Goal: Transaction & Acquisition: Purchase product/service

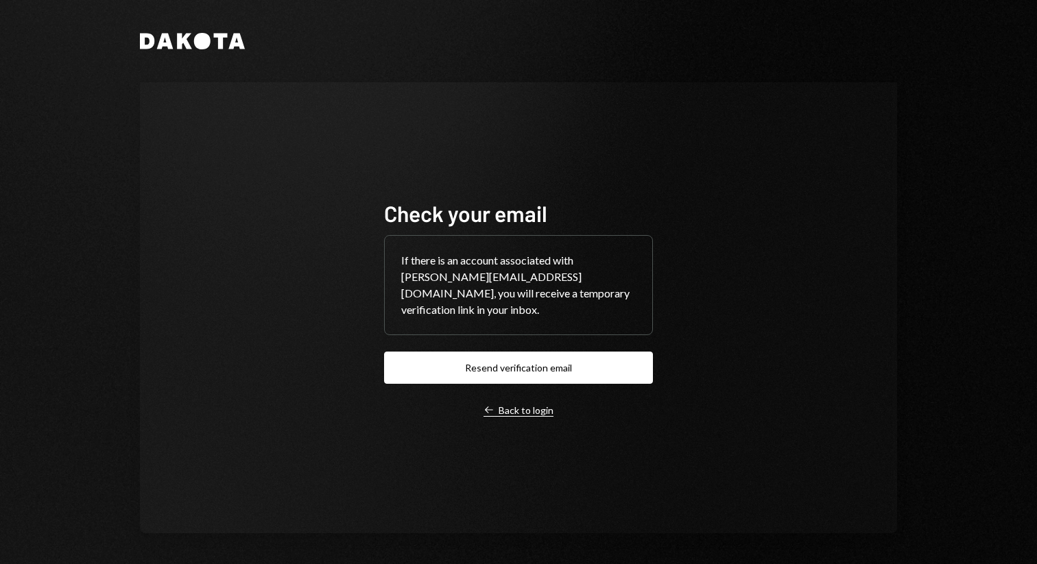
click at [497, 404] on div "Left Arrow Back to login" at bounding box center [518, 410] width 70 height 12
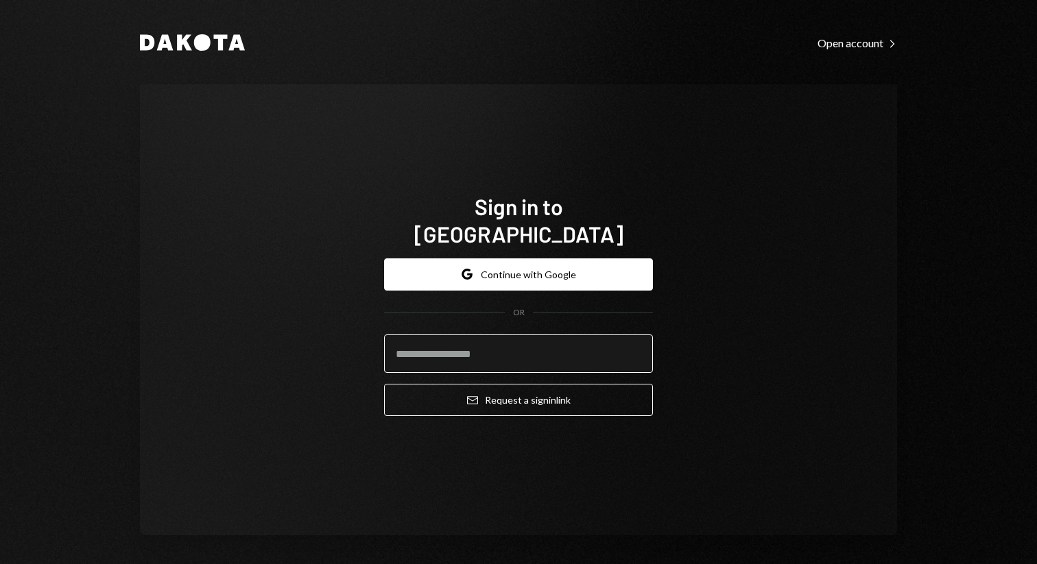
click at [513, 335] on input "email" at bounding box center [518, 354] width 269 height 38
type input "**********"
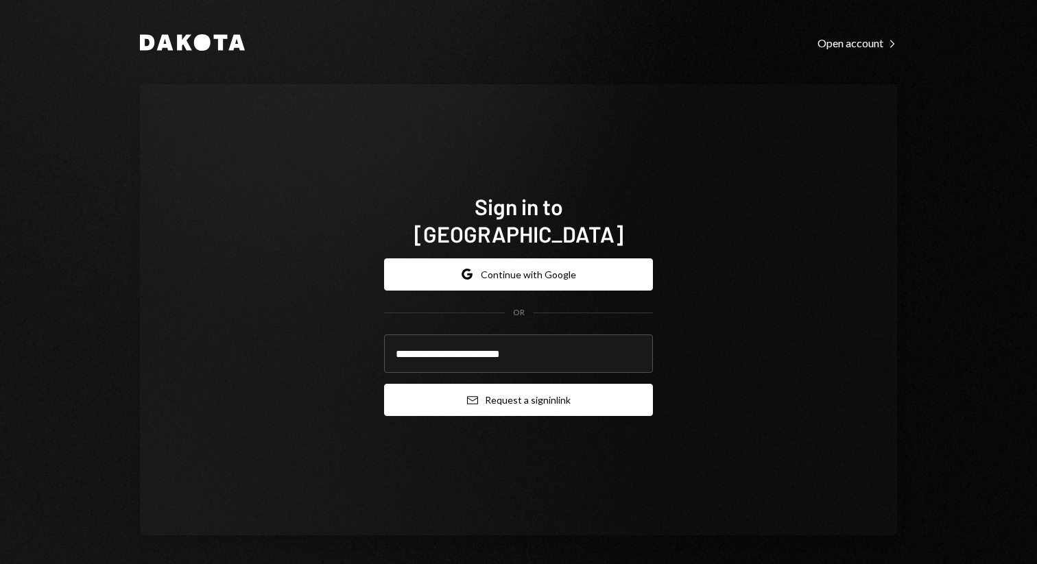
click at [507, 385] on button "Email Request a sign in link" at bounding box center [518, 400] width 269 height 32
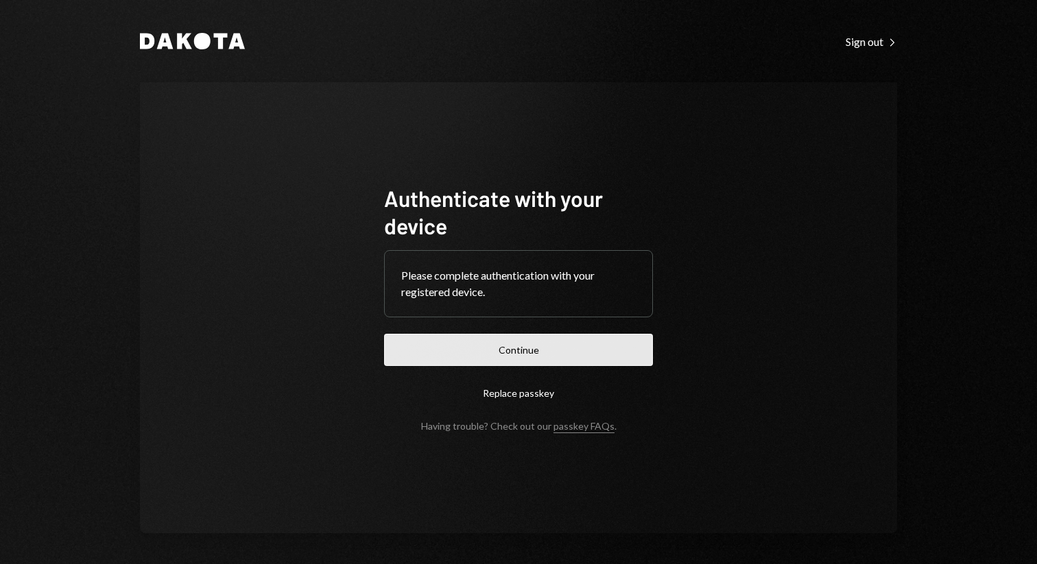
click at [477, 348] on button "Continue" at bounding box center [518, 350] width 269 height 32
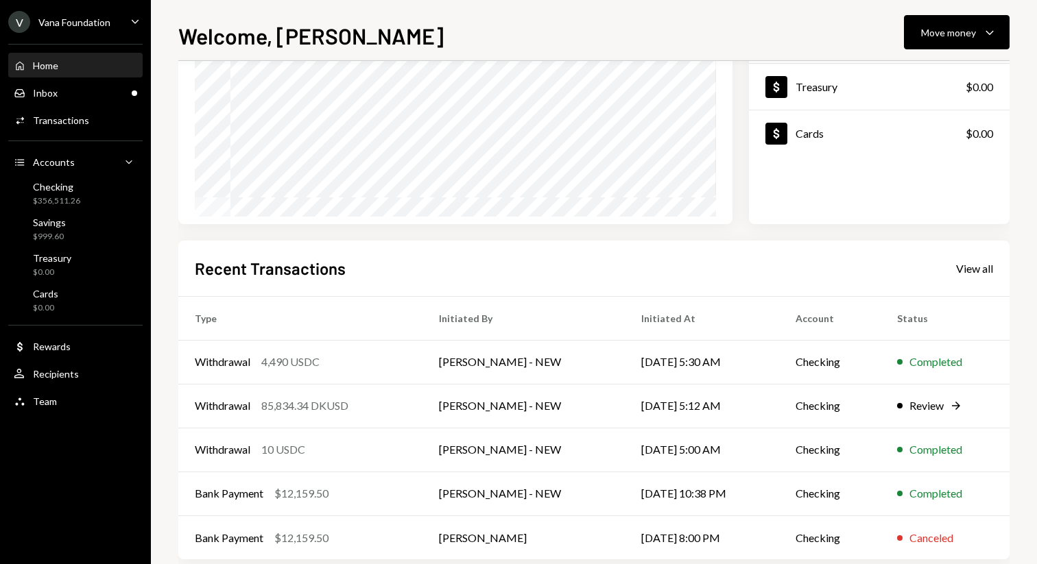
scroll to position [197, 0]
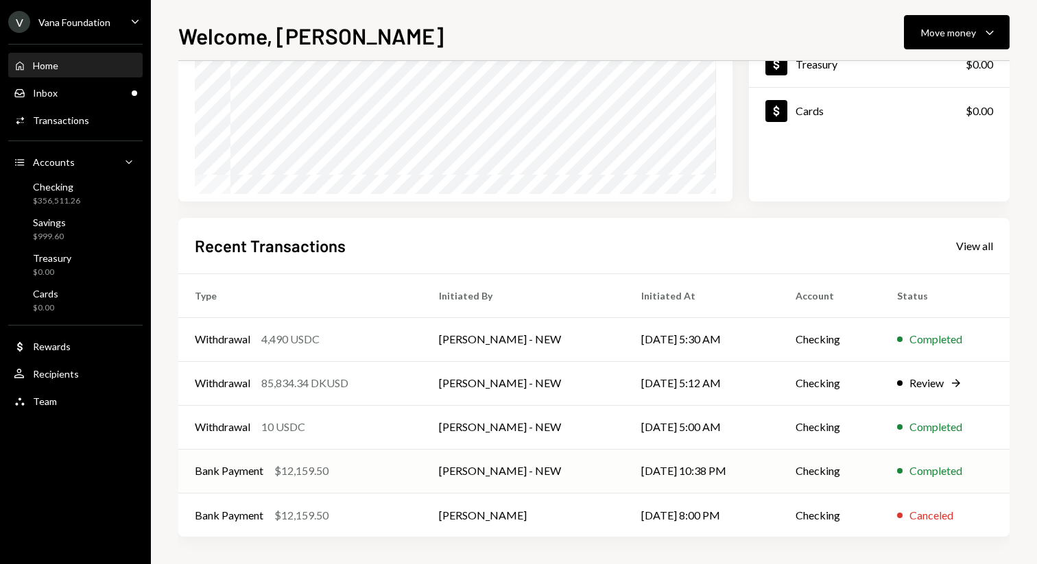
click at [630, 470] on td "[DATE] 10:38 PM" at bounding box center [702, 471] width 154 height 44
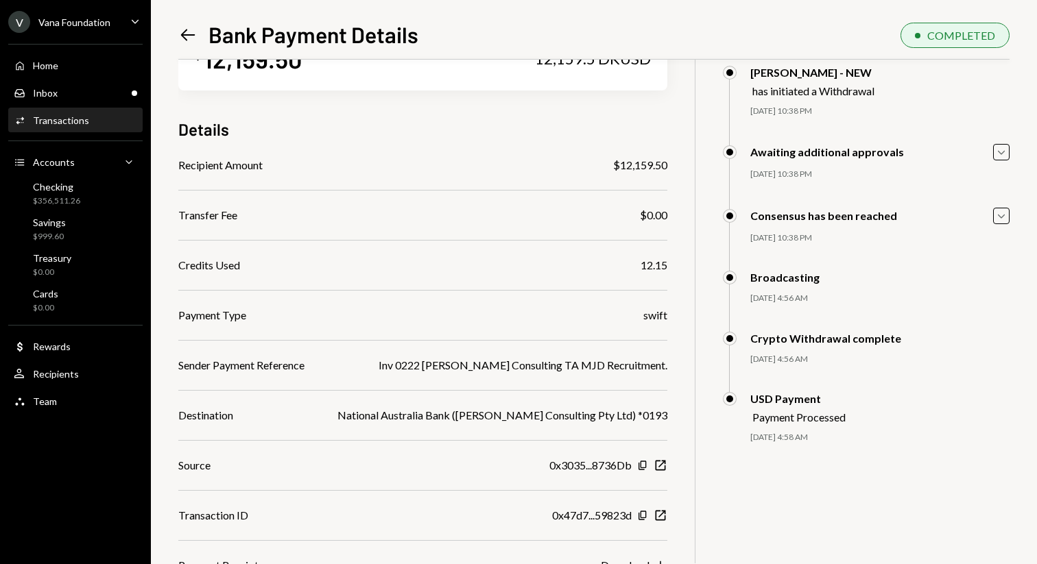
scroll to position [70, 0]
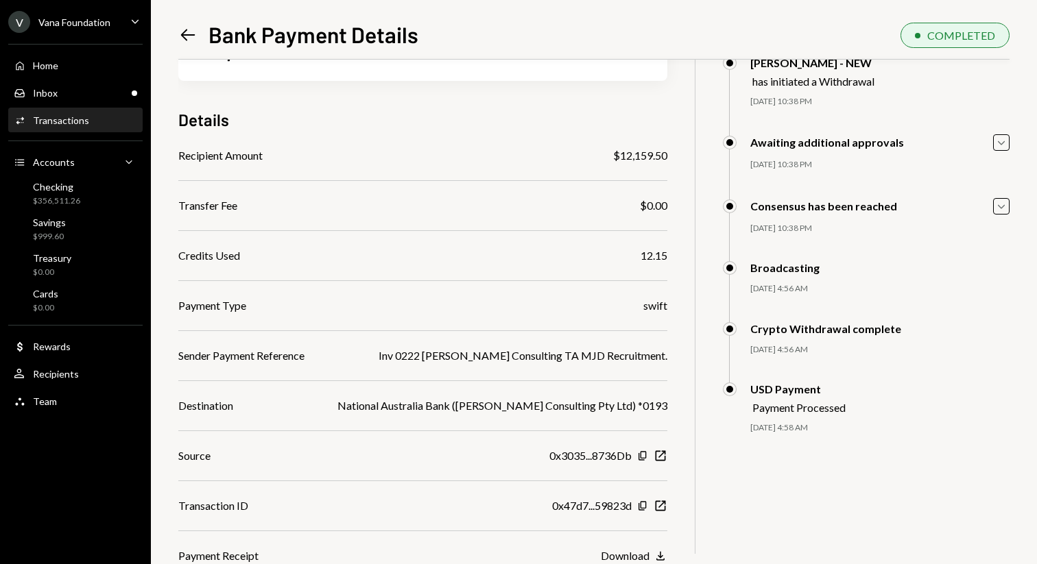
click at [191, 27] on icon "Left Arrow" at bounding box center [187, 34] width 19 height 19
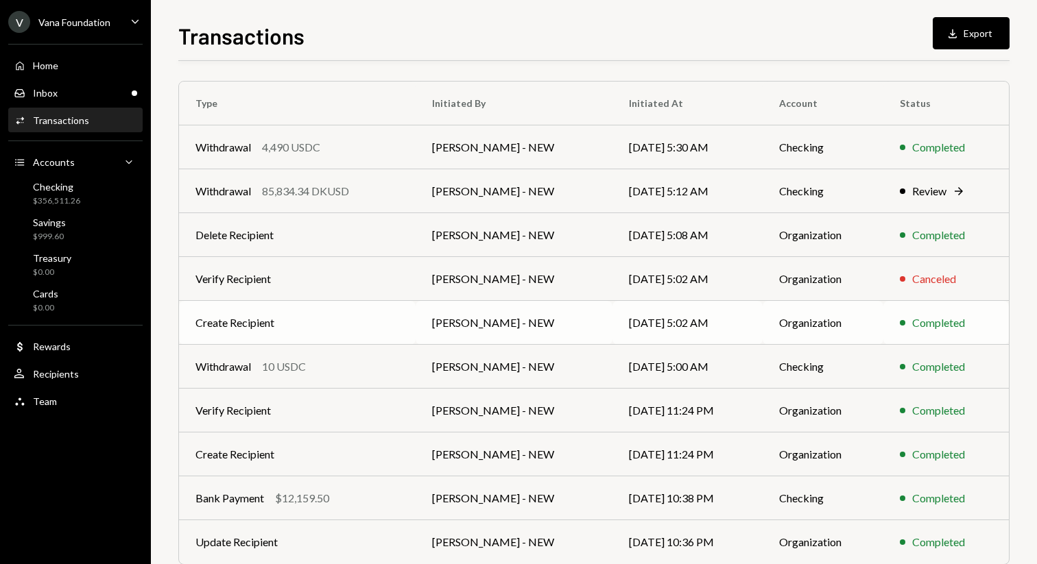
scroll to position [152, 0]
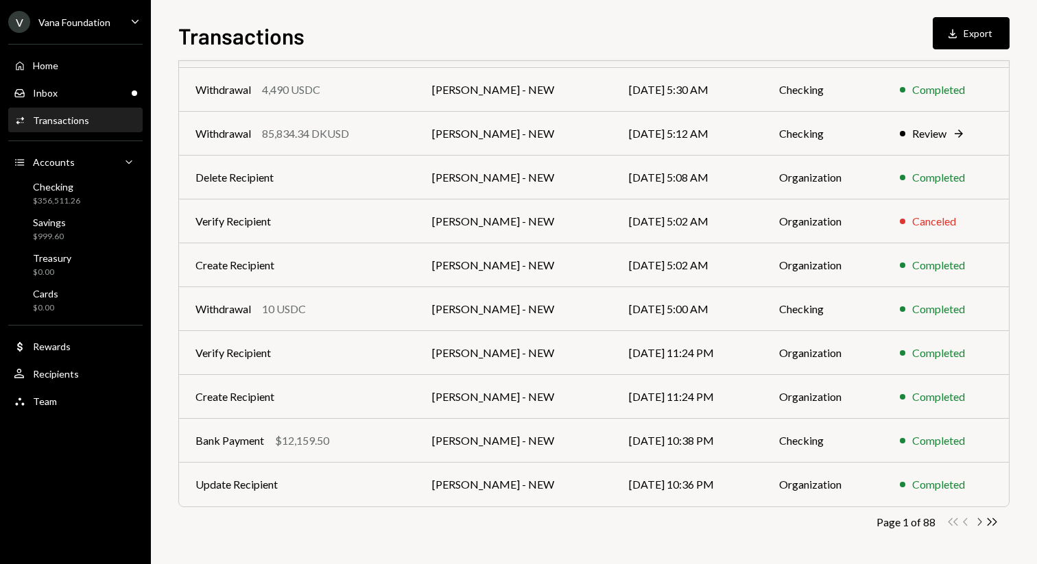
click at [979, 522] on icon "Chevron Right" at bounding box center [978, 522] width 13 height 13
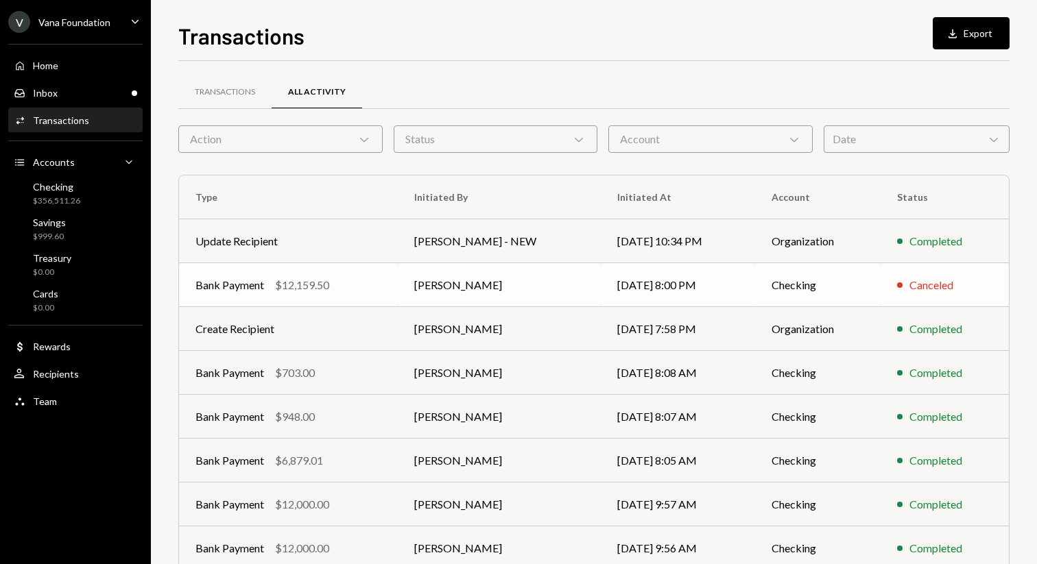
click at [662, 292] on td "[DATE] 8:00 PM" at bounding box center [678, 285] width 154 height 44
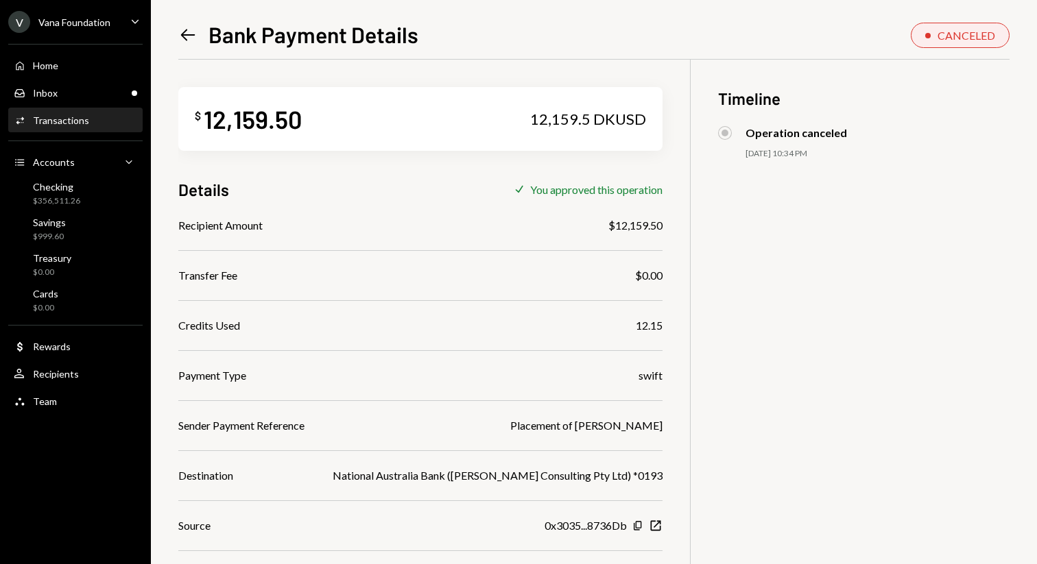
click at [186, 32] on icon "Left Arrow" at bounding box center [187, 34] width 19 height 19
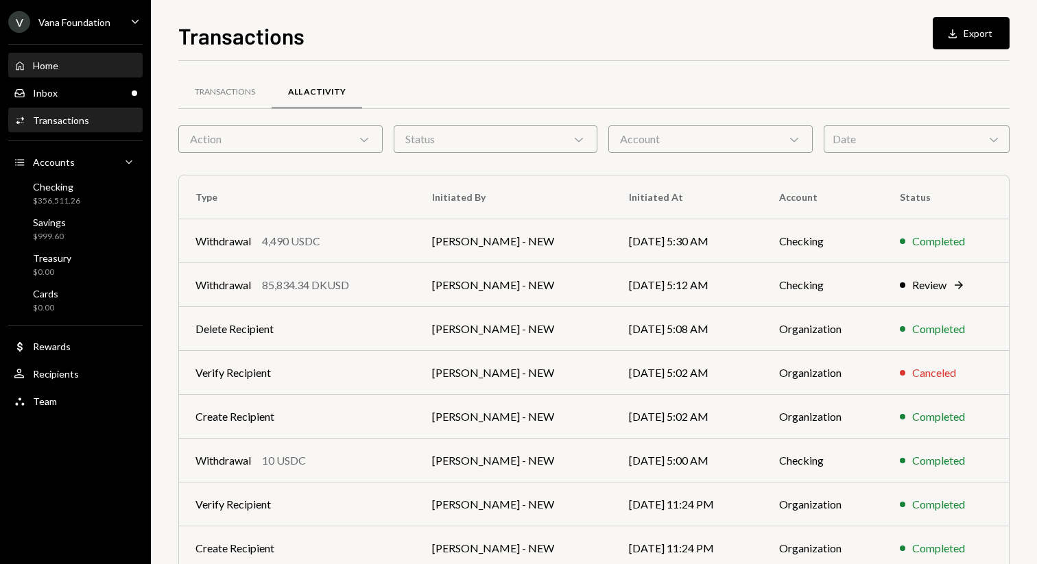
click at [78, 64] on div "Home Home" at bounding box center [75, 66] width 123 height 12
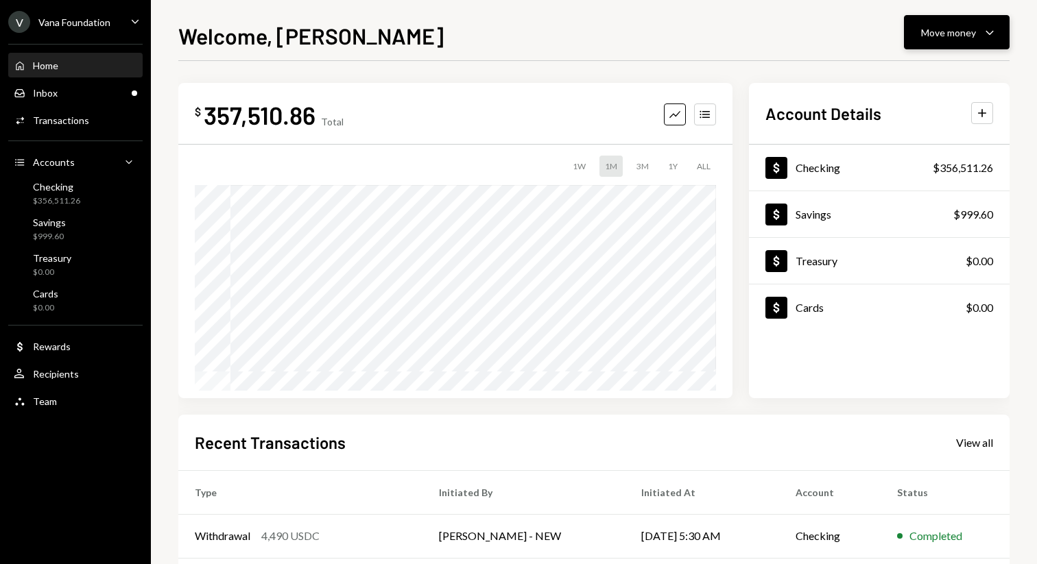
click at [966, 34] on div "Move money" at bounding box center [948, 32] width 55 height 14
click at [926, 65] on div "Withdraw Send" at bounding box center [935, 73] width 137 height 31
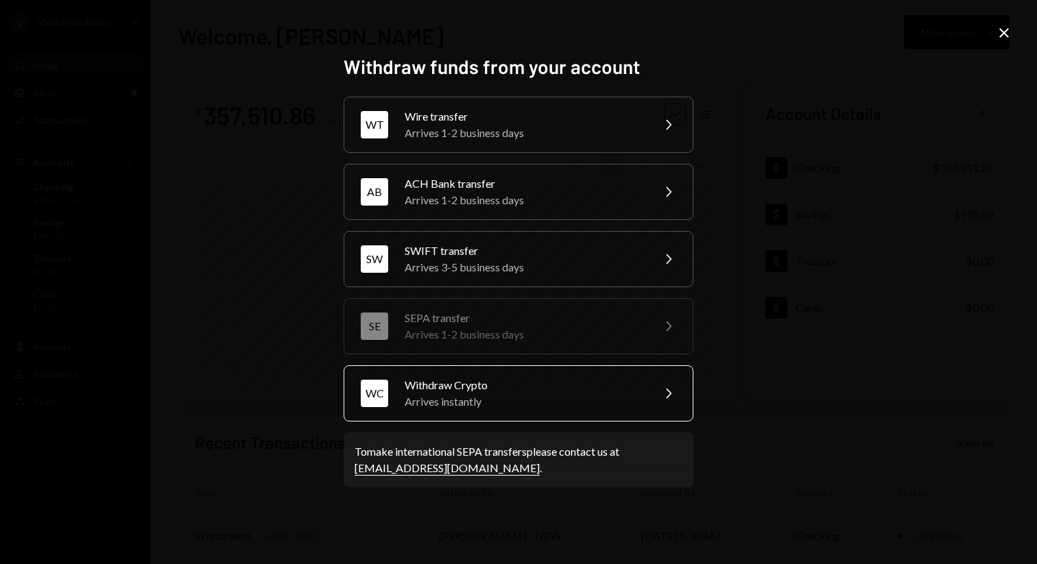
click at [561, 396] on div "Arrives instantly" at bounding box center [523, 402] width 239 height 16
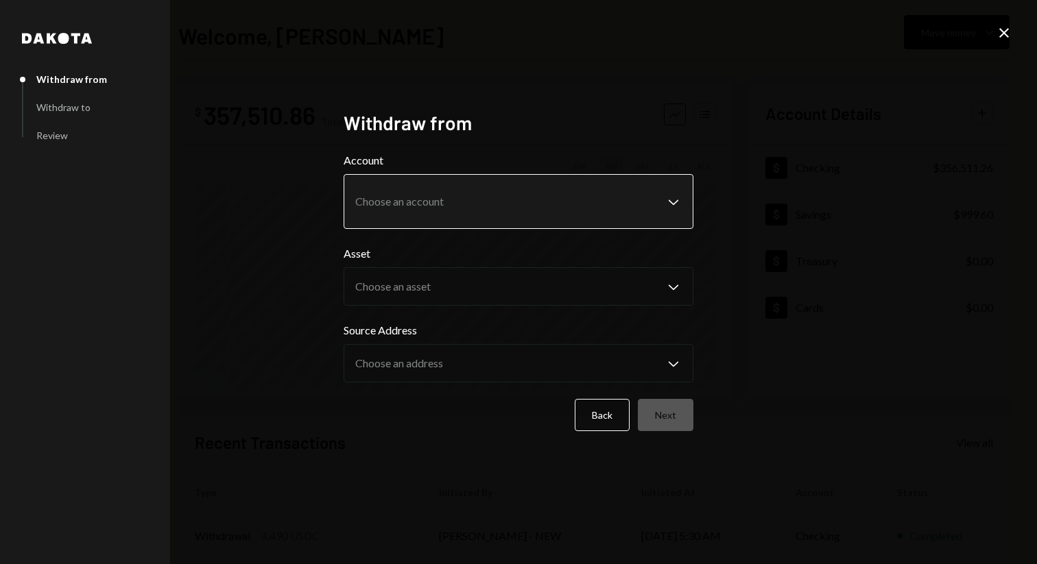
click at [677, 202] on body "V Vana Foundation Caret Down Home Home Inbox Inbox Activities Transactions Acco…" at bounding box center [518, 282] width 1037 height 564
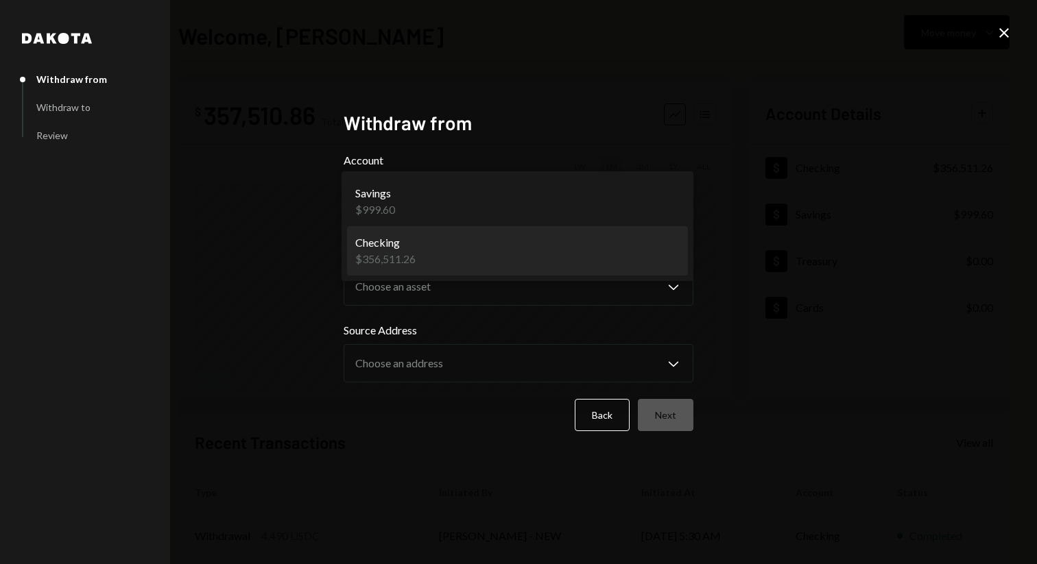
select select "**********"
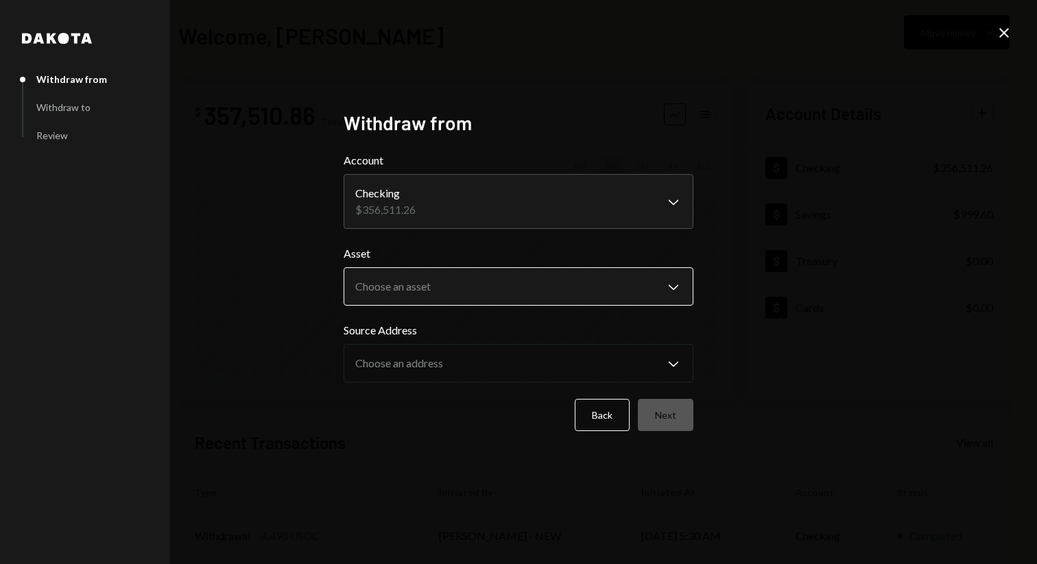
click at [671, 300] on body "V Vana Foundation Caret Down Home Home Inbox Inbox Activities Transactions Acco…" at bounding box center [518, 282] width 1037 height 564
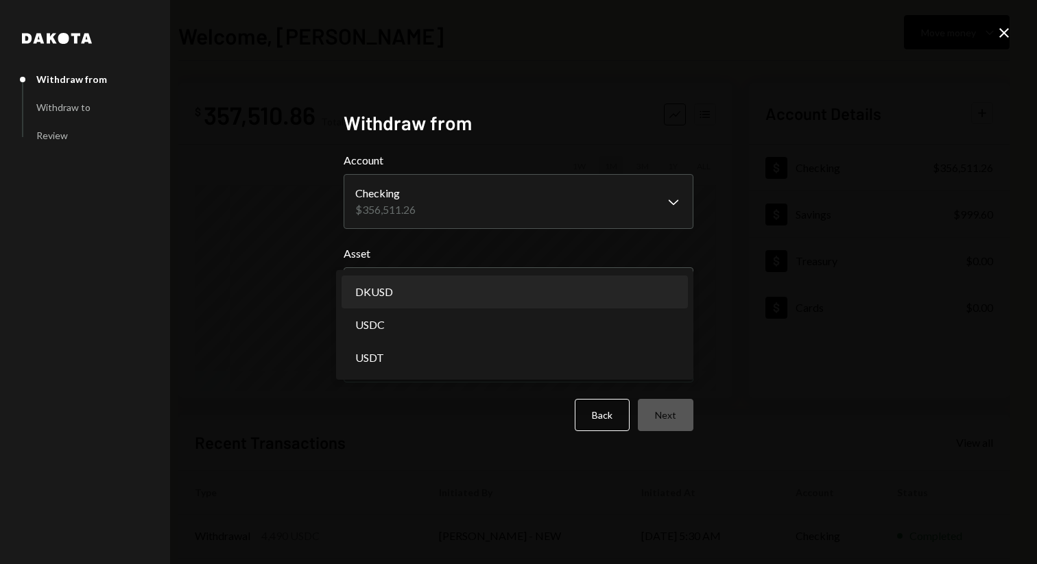
select select "*****"
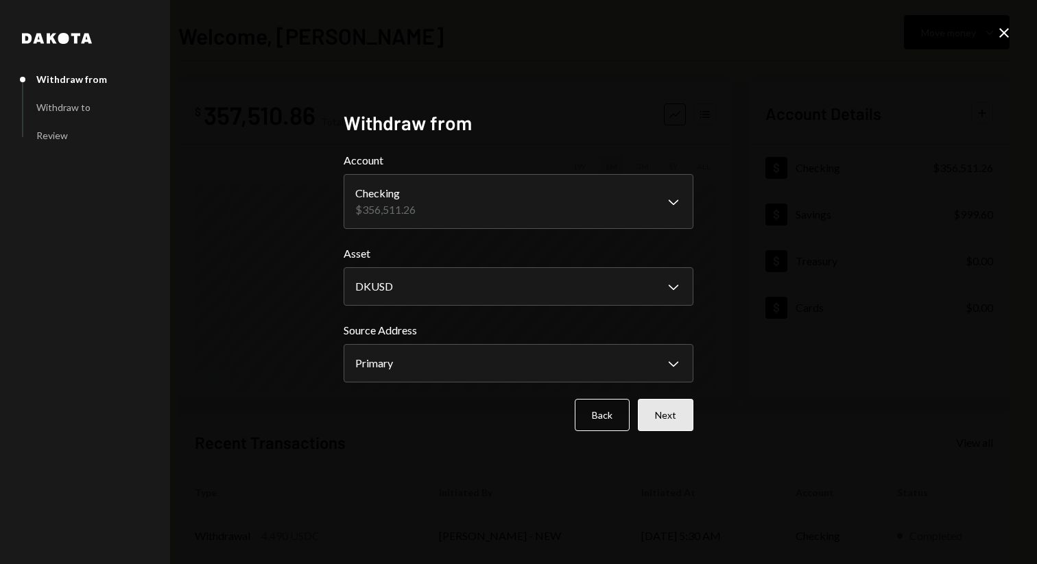
click at [686, 414] on button "Next" at bounding box center [666, 415] width 56 height 32
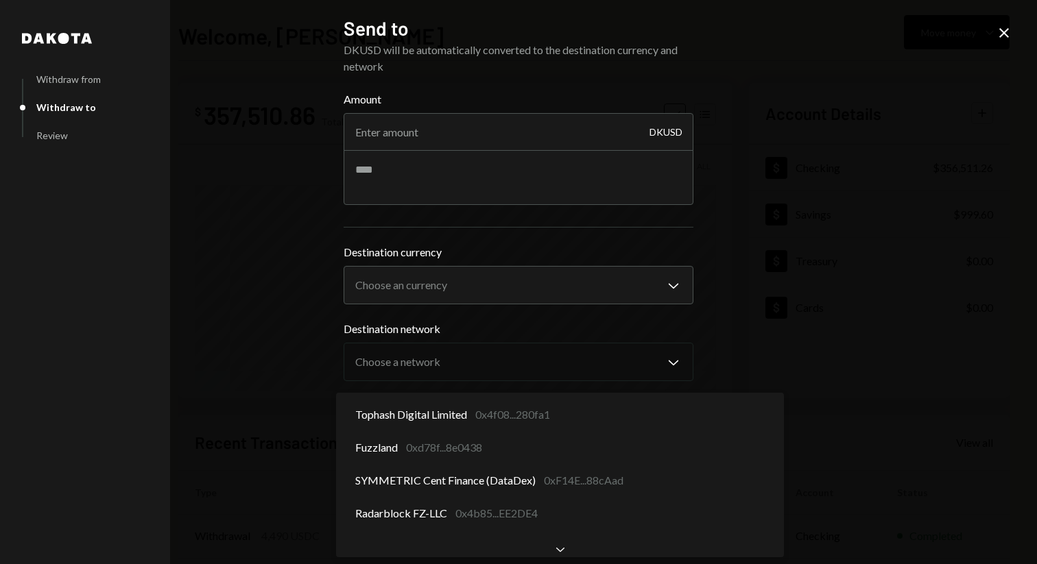
click at [611, 467] on body "V Vana Foundation Caret Down Home Home Inbox Inbox Activities Transactions Acco…" at bounding box center [518, 282] width 1037 height 564
click at [481, 463] on body "V Vana Foundation Caret Down Home Home Inbox Inbox Activities Transactions Acco…" at bounding box center [518, 282] width 1037 height 564
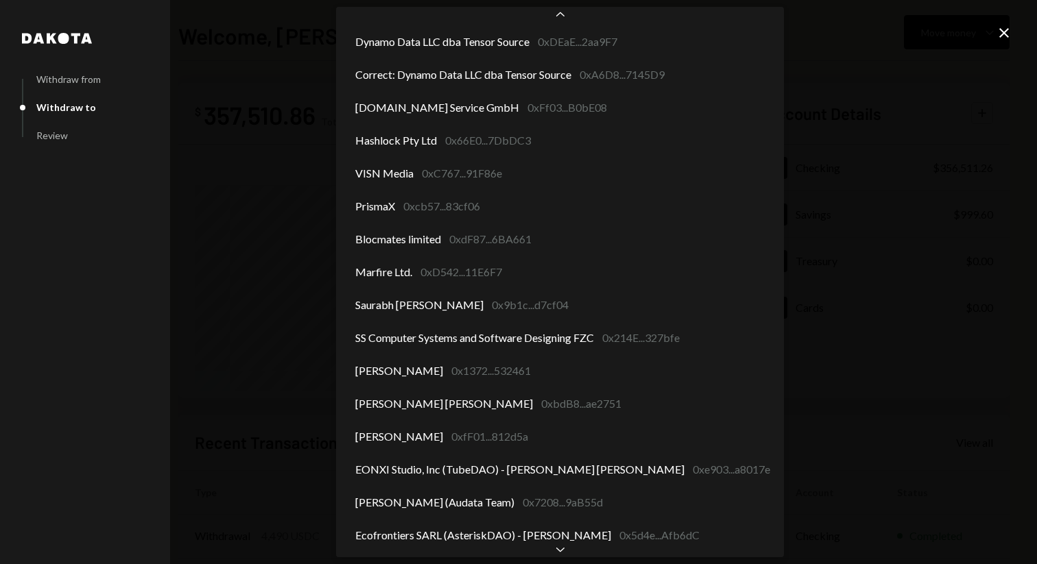
scroll to position [1155, 0]
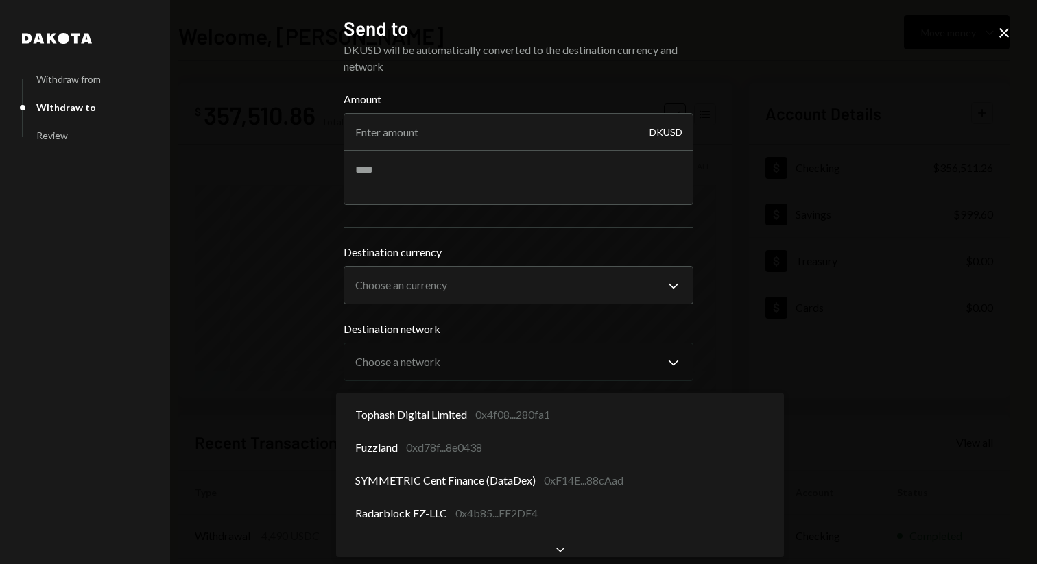
click at [561, 463] on body "V Vana Foundation Caret Down Home Home Inbox Inbox Activities Transactions Acco…" at bounding box center [518, 282] width 1037 height 564
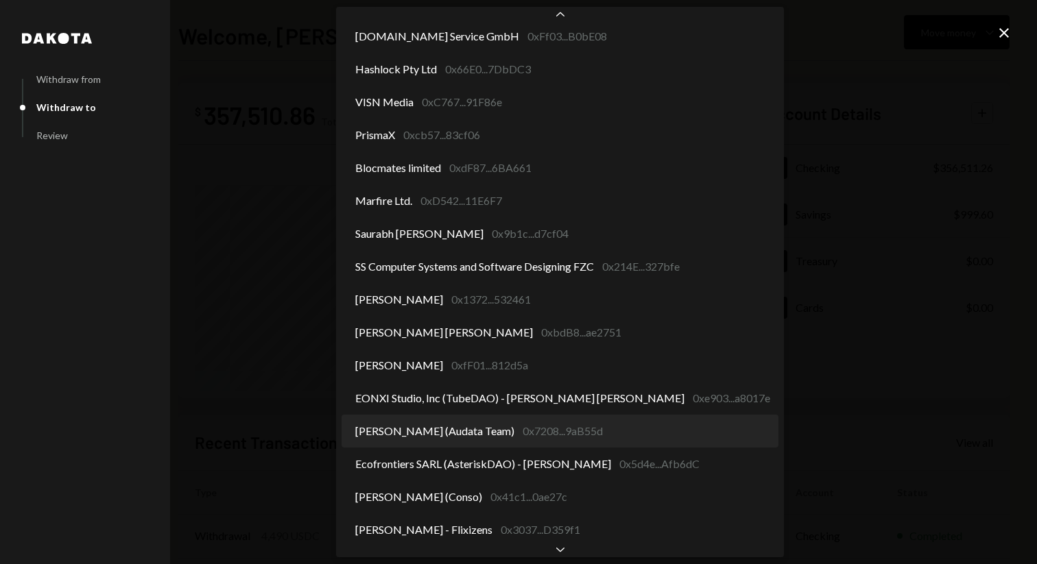
scroll to position [1287, 0]
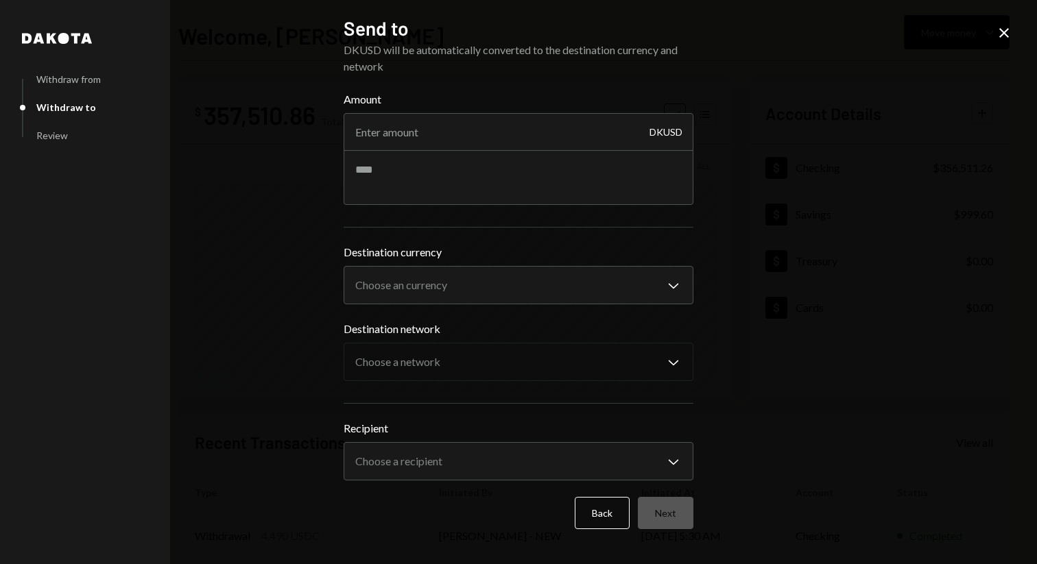
click at [1008, 30] on icon "Close" at bounding box center [1003, 33] width 16 height 16
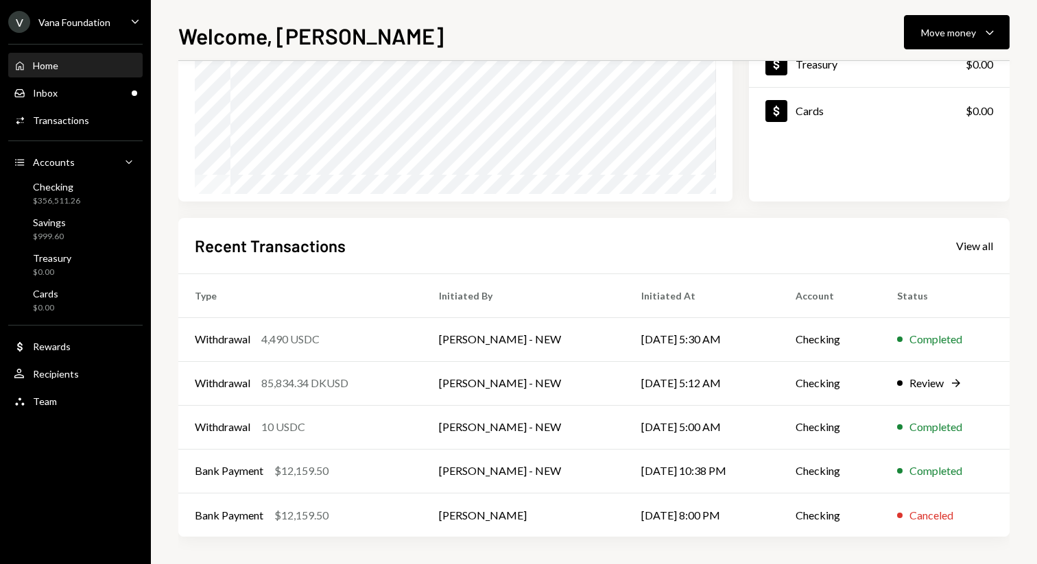
scroll to position [0, 0]
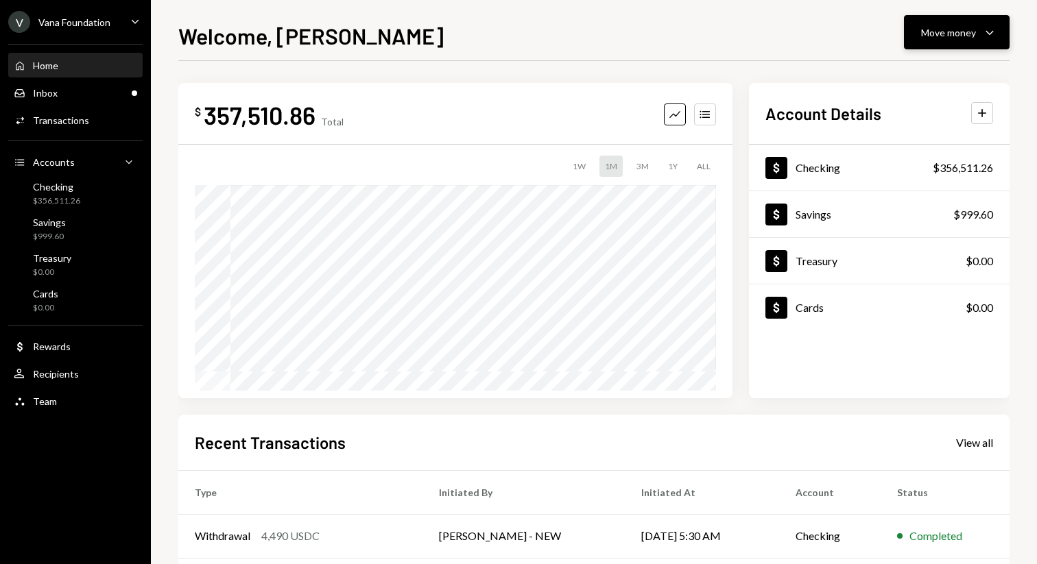
click at [954, 32] on div "Move money" at bounding box center [948, 32] width 55 height 14
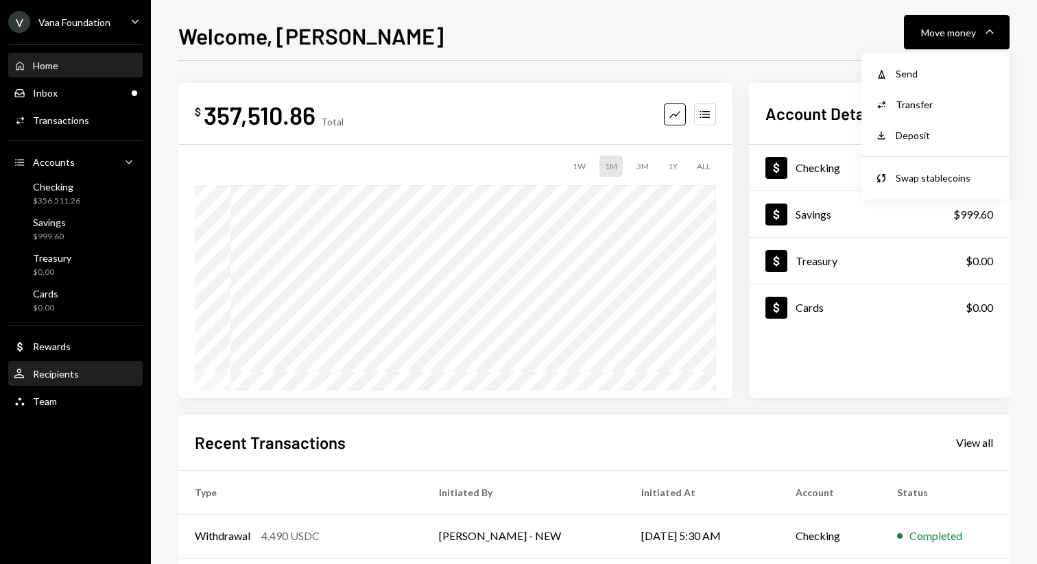
click at [75, 365] on div "User Recipients" at bounding box center [75, 374] width 123 height 23
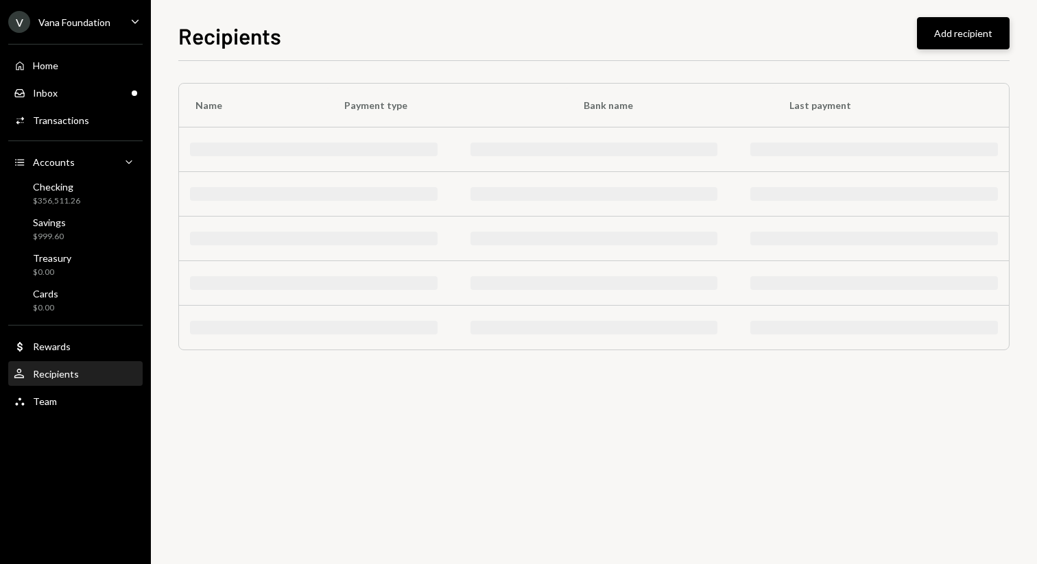
click at [965, 27] on button "Add recipient" at bounding box center [963, 33] width 93 height 32
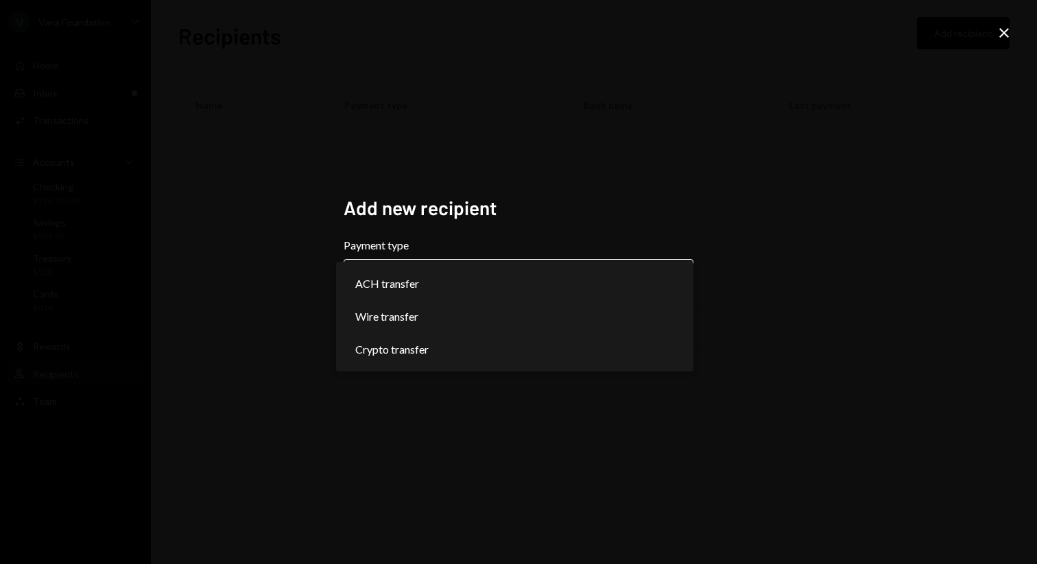
click at [583, 278] on body "**********" at bounding box center [518, 282] width 1037 height 564
select select "******"
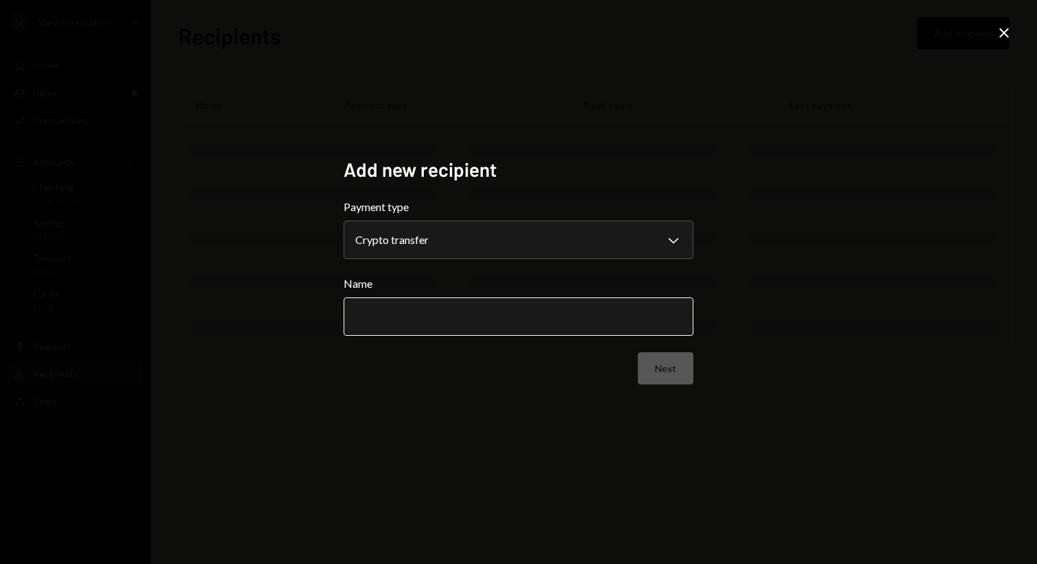
click at [531, 302] on input "Name" at bounding box center [518, 317] width 350 height 38
select select "******"
paste input "**********"
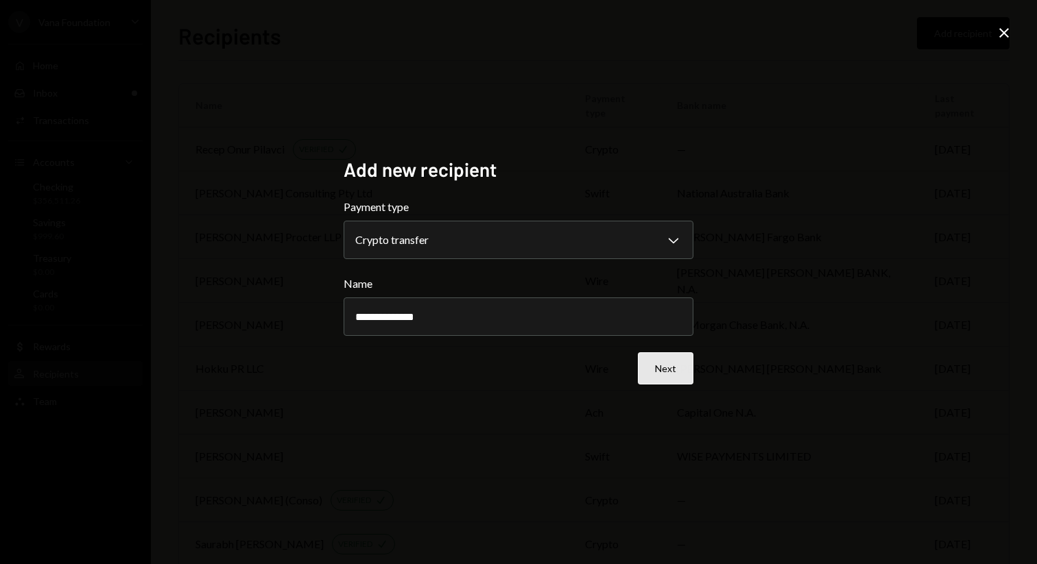
type input "**********"
click at [660, 365] on button "Next" at bounding box center [666, 368] width 56 height 32
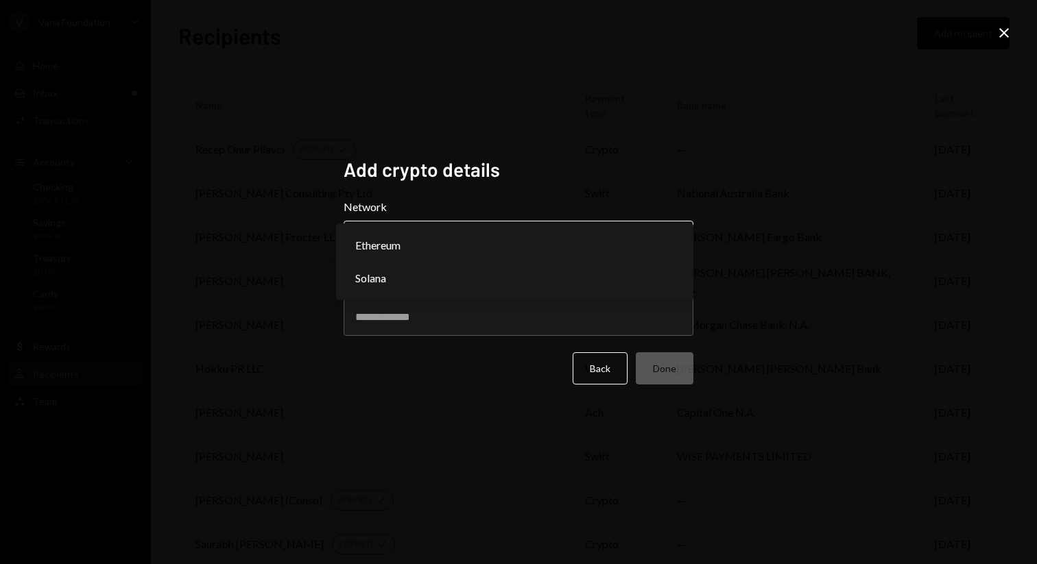
click at [588, 232] on body "V Vana Foundation Caret Down Home Home Inbox Inbox Activities Transactions Acco…" at bounding box center [518, 282] width 1037 height 564
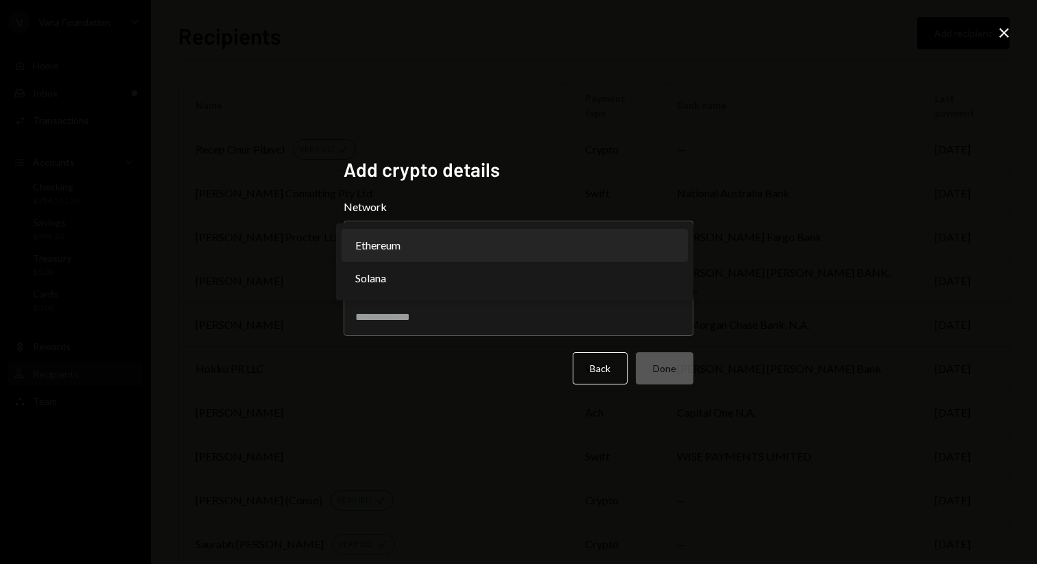
select select "**********"
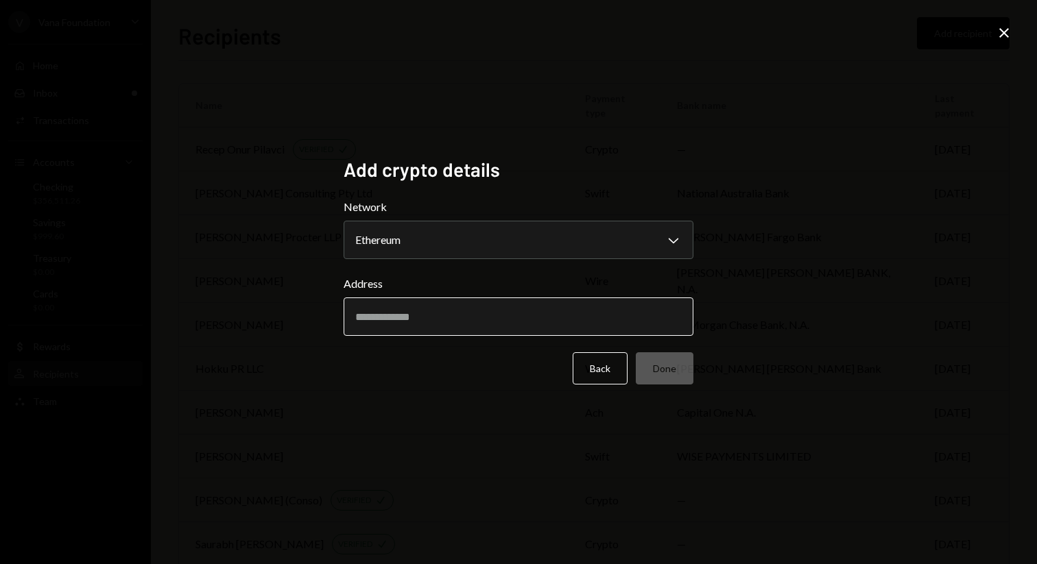
click at [573, 310] on input "Address" at bounding box center [518, 317] width 350 height 38
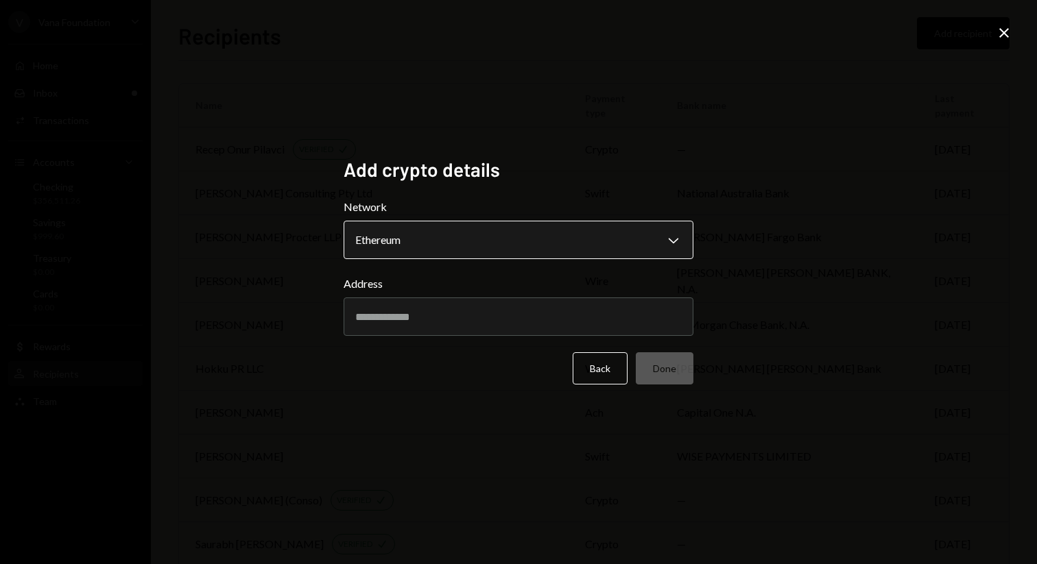
paste input "**********"
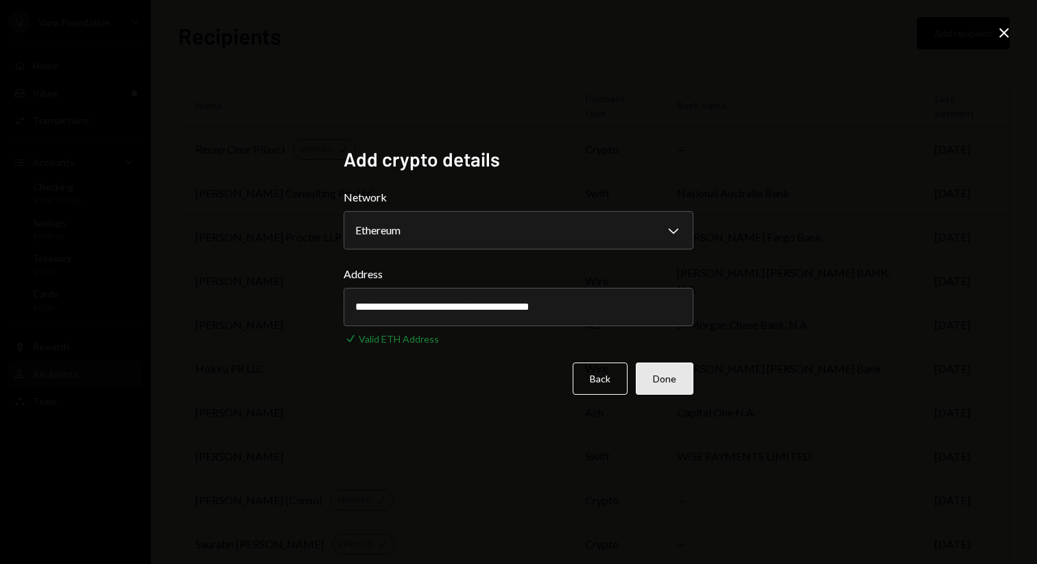
type input "**********"
click at [668, 394] on button "Done" at bounding box center [665, 379] width 58 height 32
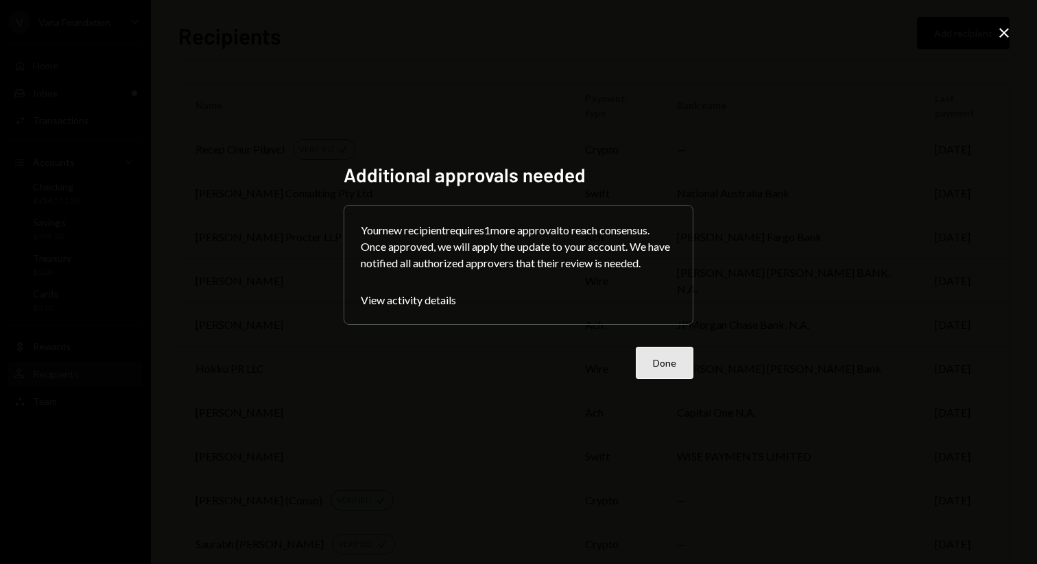
click at [669, 360] on button "Done" at bounding box center [665, 363] width 58 height 32
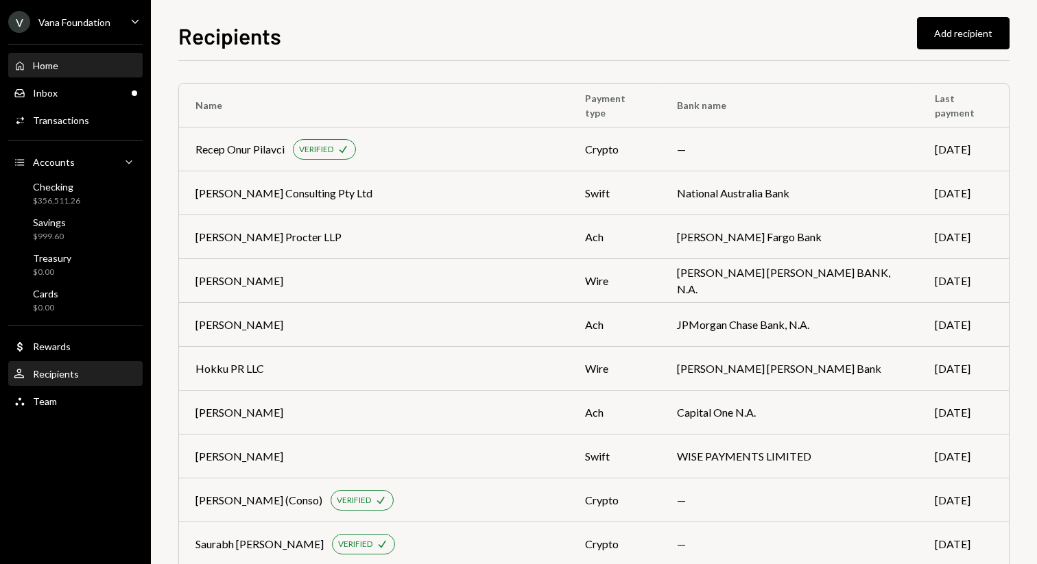
click at [80, 69] on div "Home Home" at bounding box center [75, 66] width 123 height 12
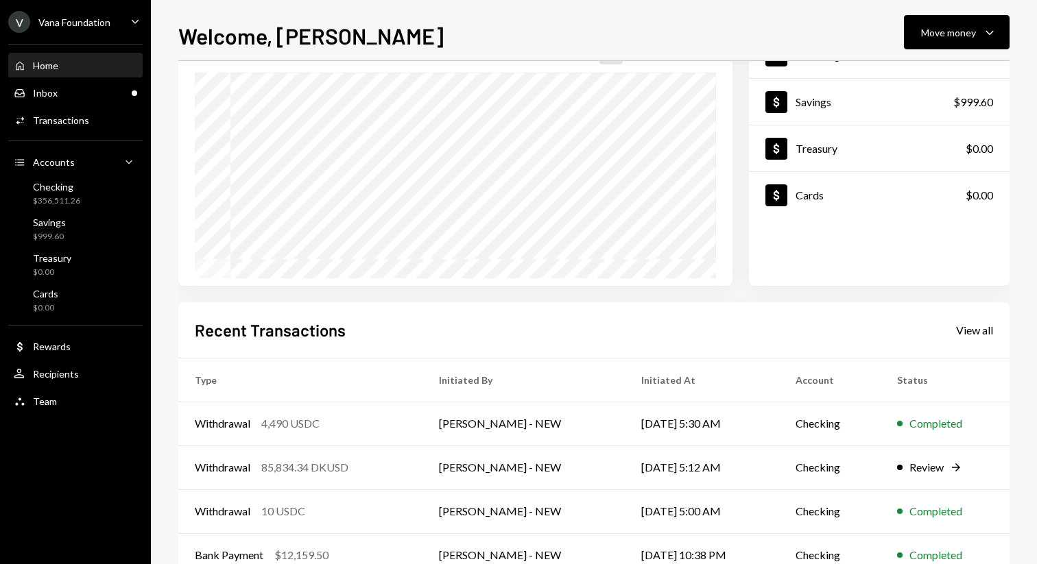
scroll to position [128, 0]
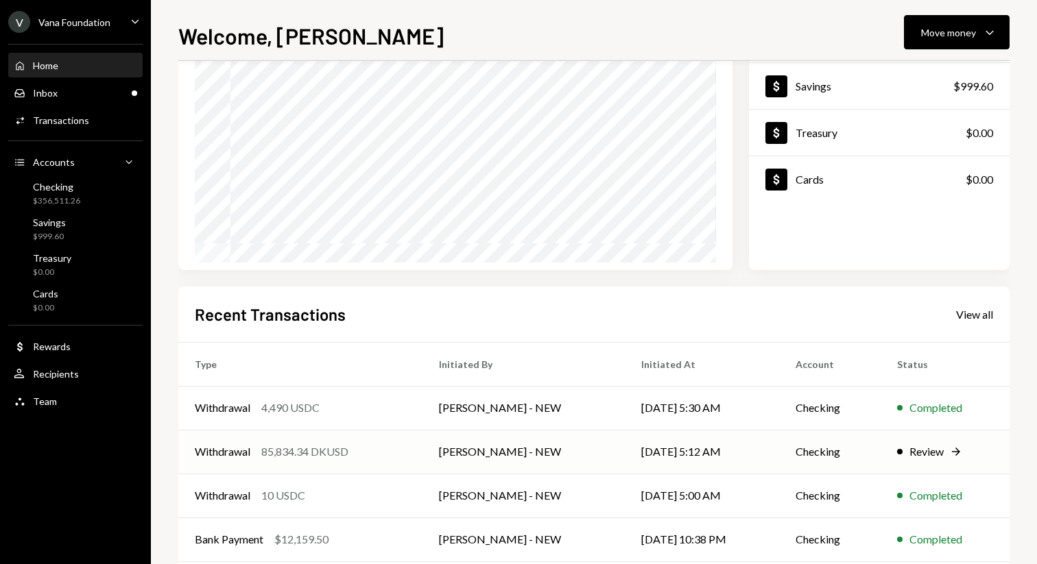
click at [389, 448] on div "Withdrawal 85,834.34 DKUSD" at bounding box center [300, 452] width 211 height 16
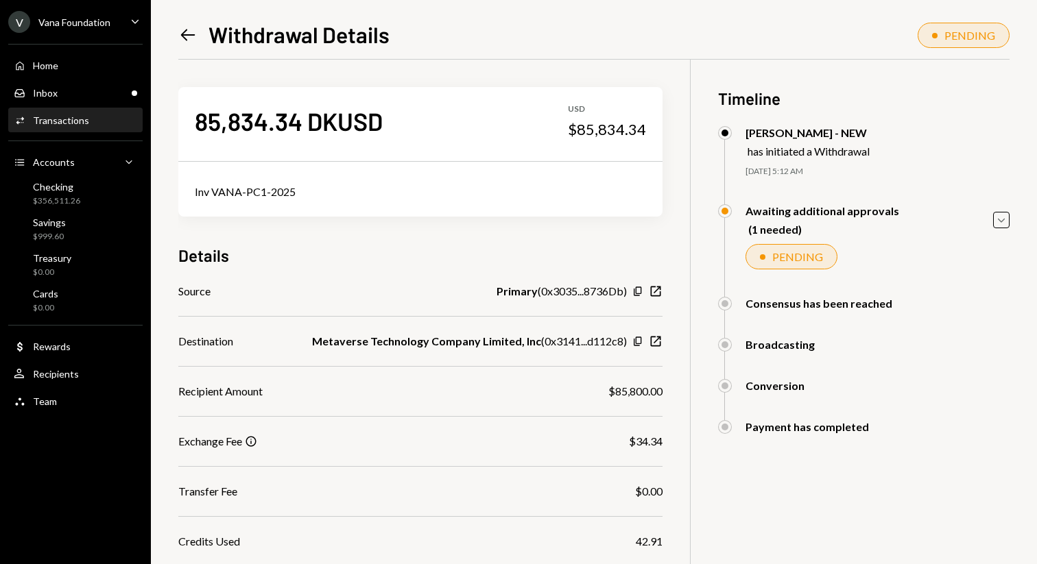
click at [187, 28] on icon "Left Arrow" at bounding box center [187, 34] width 19 height 19
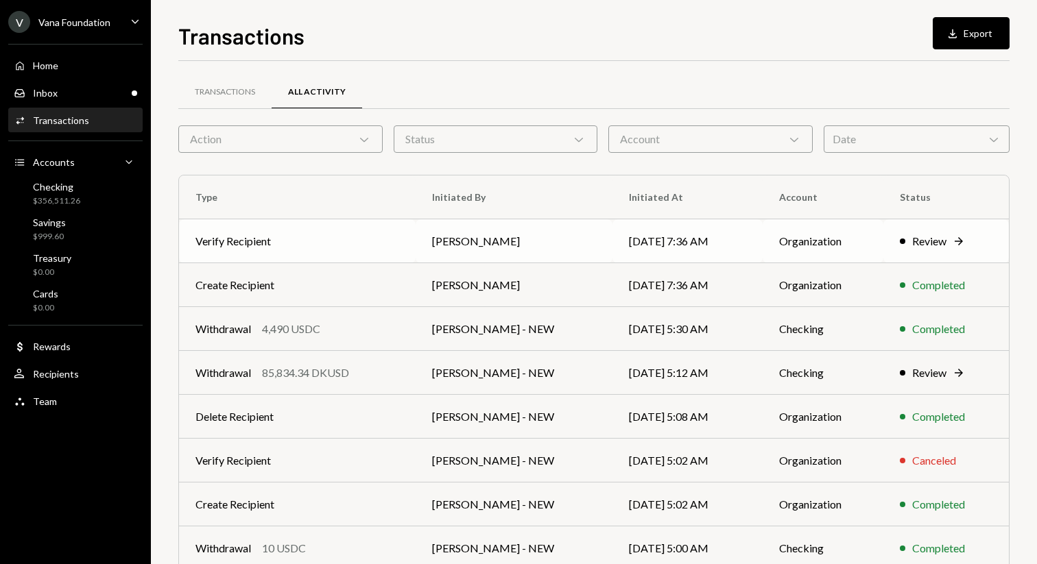
click at [352, 233] on td "Verify Recipient" at bounding box center [297, 241] width 237 height 44
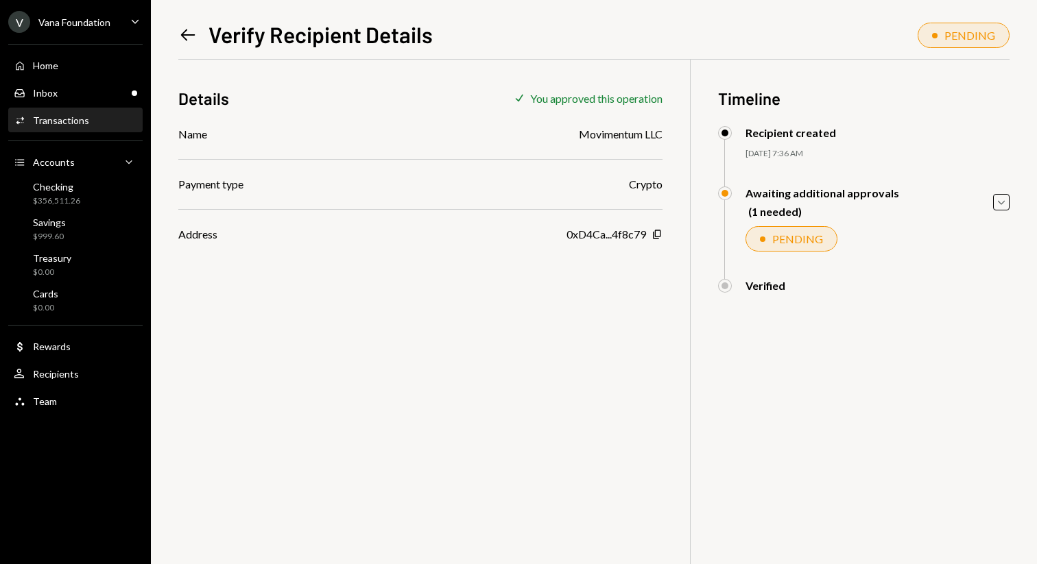
click at [191, 38] on icon "Left Arrow" at bounding box center [187, 34] width 19 height 19
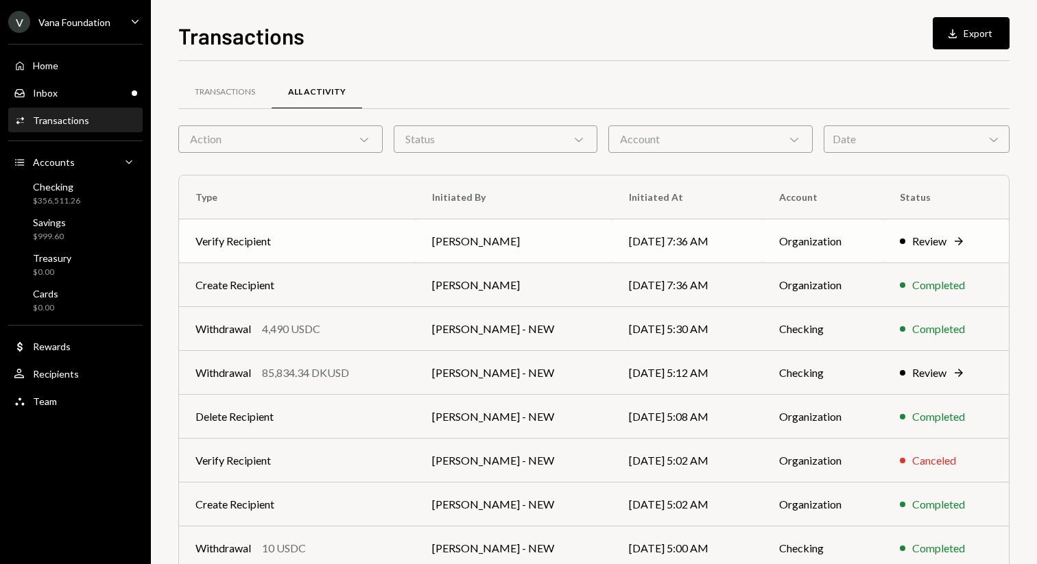
click at [522, 241] on td "[PERSON_NAME]" at bounding box center [513, 241] width 197 height 44
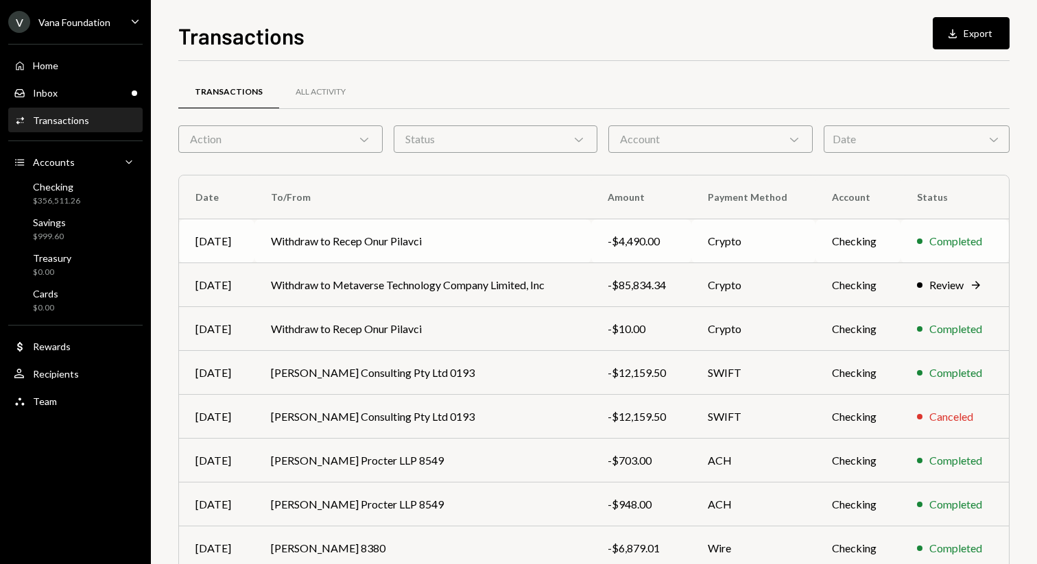
click at [378, 239] on td "Withdraw to Recep Onur Pilavci" at bounding box center [422, 241] width 337 height 44
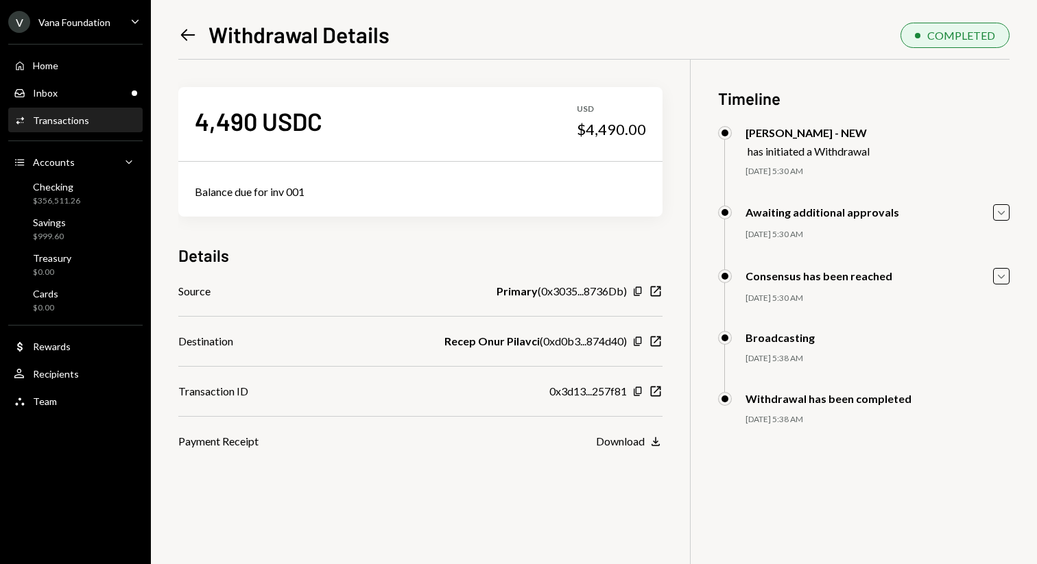
click at [185, 28] on icon "Left Arrow" at bounding box center [187, 34] width 19 height 19
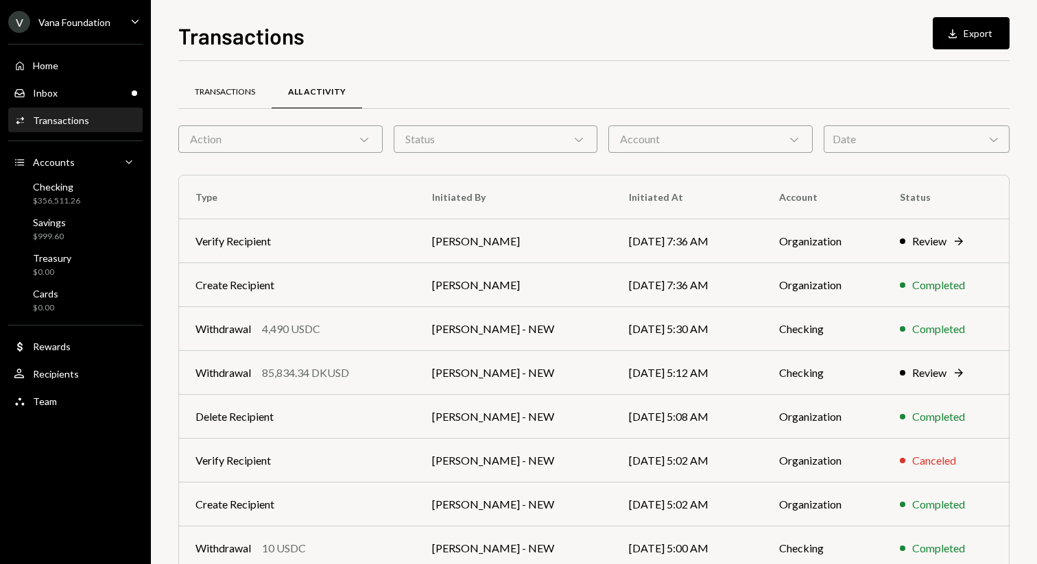
click at [227, 80] on div "Transactions" at bounding box center [224, 92] width 93 height 33
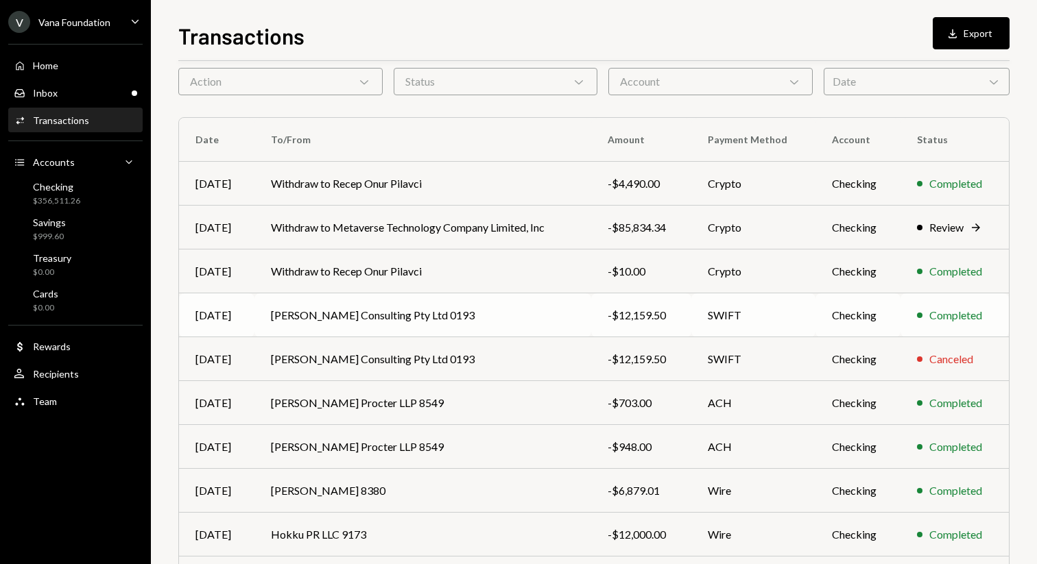
scroll to position [152, 0]
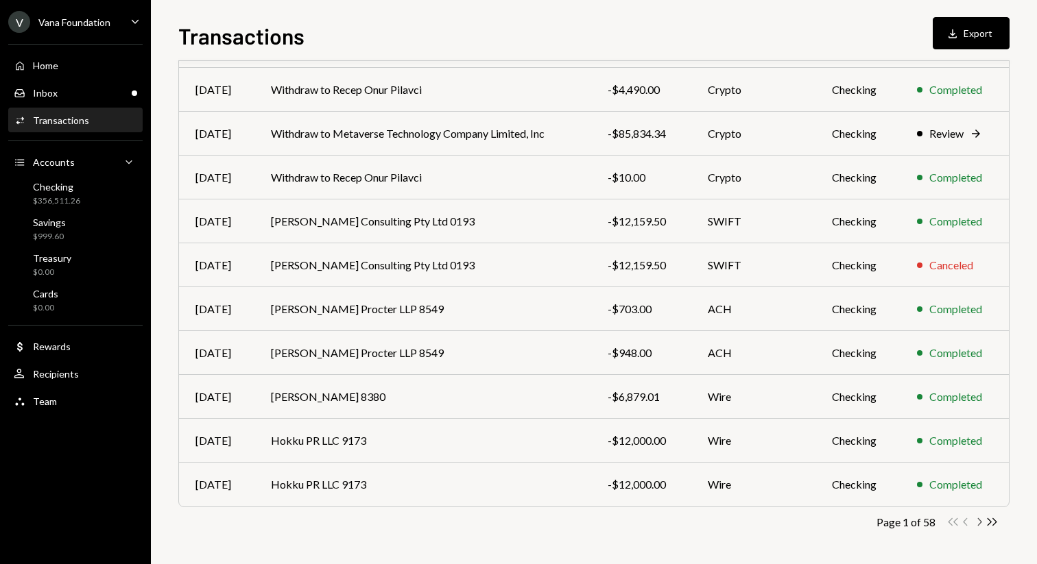
click at [976, 519] on icon "Chevron Right" at bounding box center [978, 522] width 13 height 13
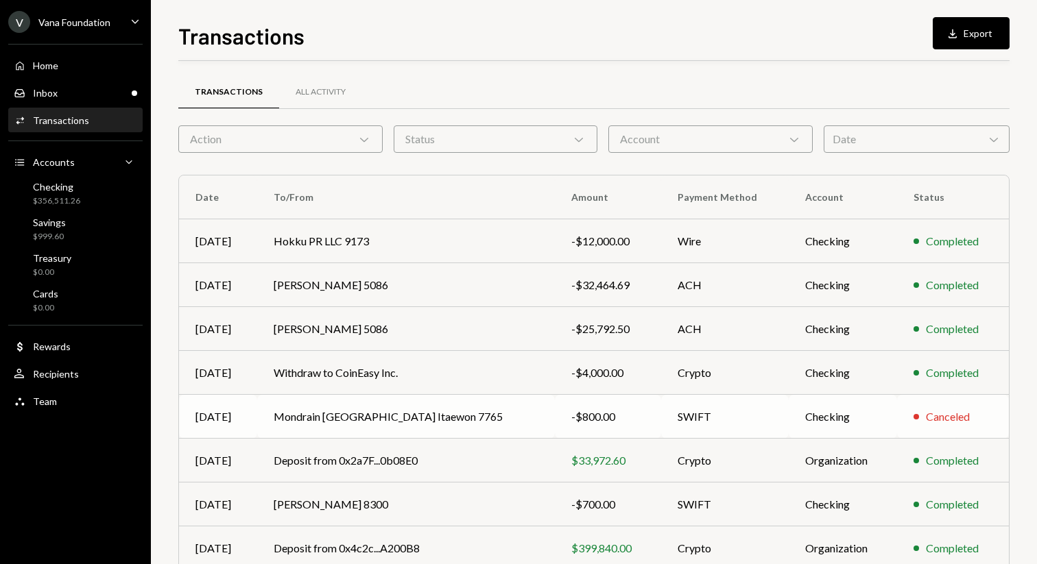
scroll to position [2, 0]
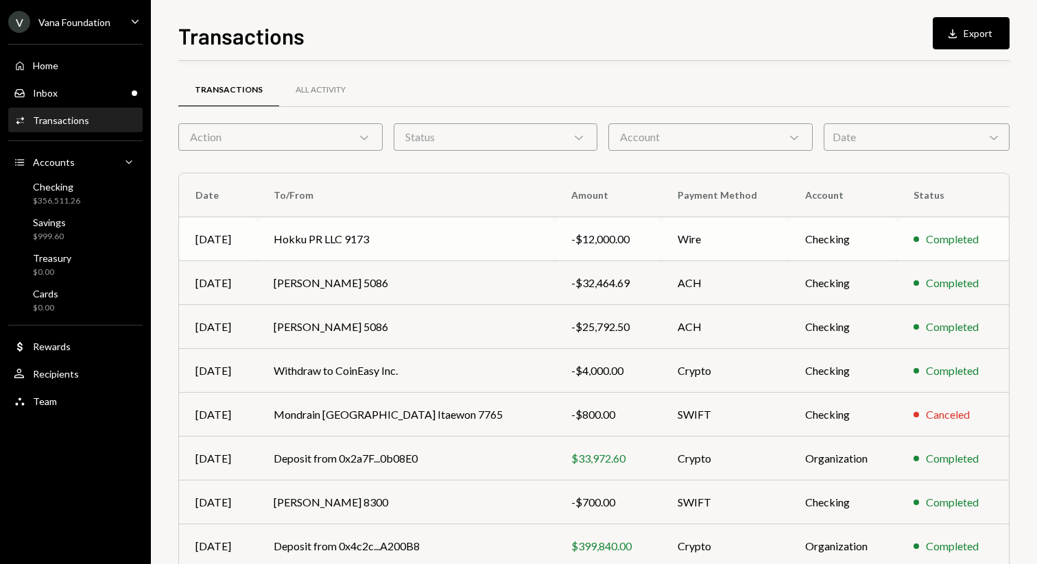
click at [359, 239] on td "Hokku PR LLC 9173" at bounding box center [406, 239] width 298 height 44
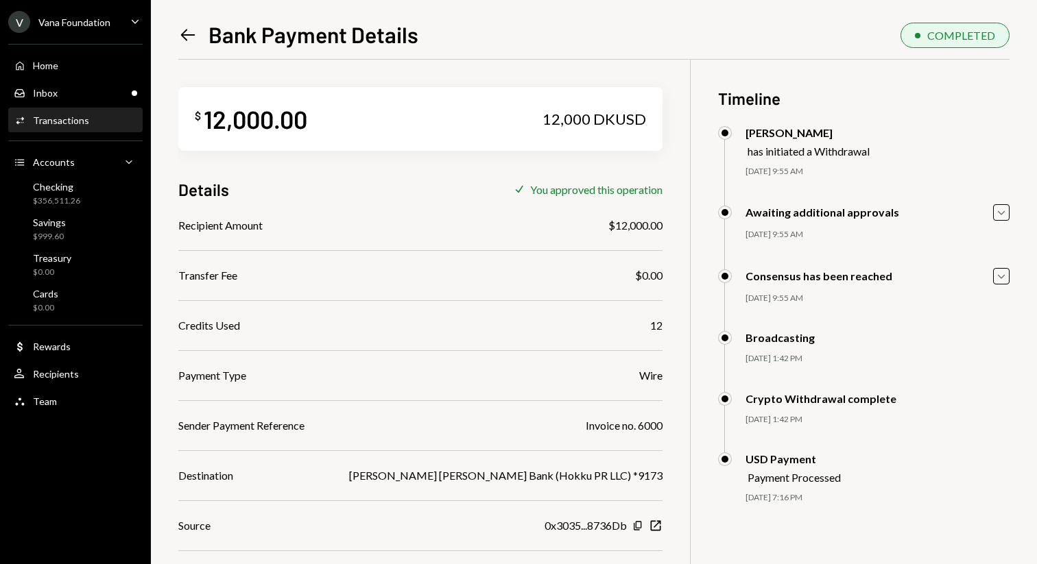
click at [189, 42] on icon "Left Arrow" at bounding box center [187, 34] width 19 height 19
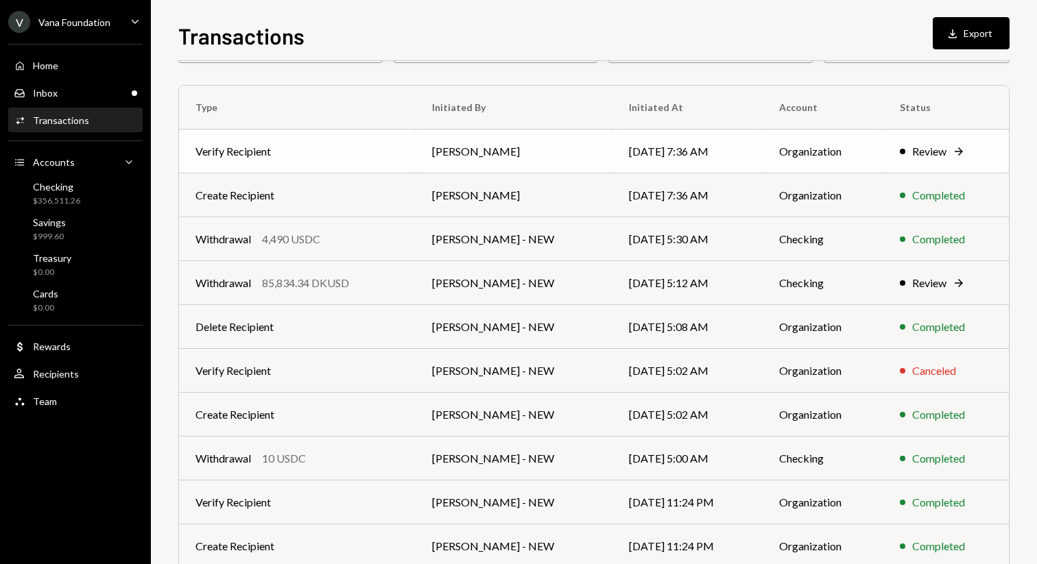
scroll to position [152, 0]
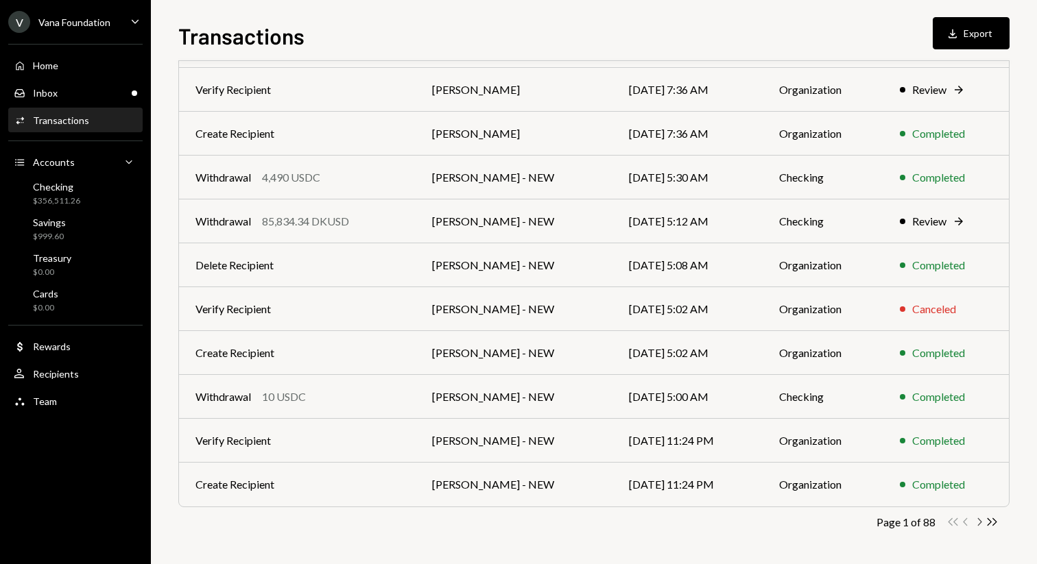
click at [981, 522] on icon "Chevron Right" at bounding box center [978, 522] width 13 height 13
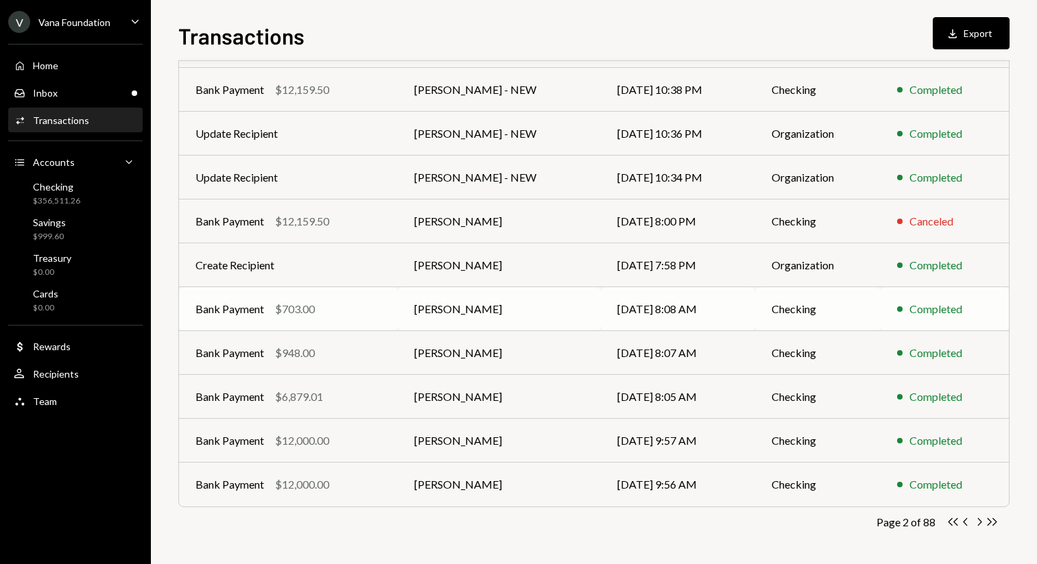
scroll to position [0, 0]
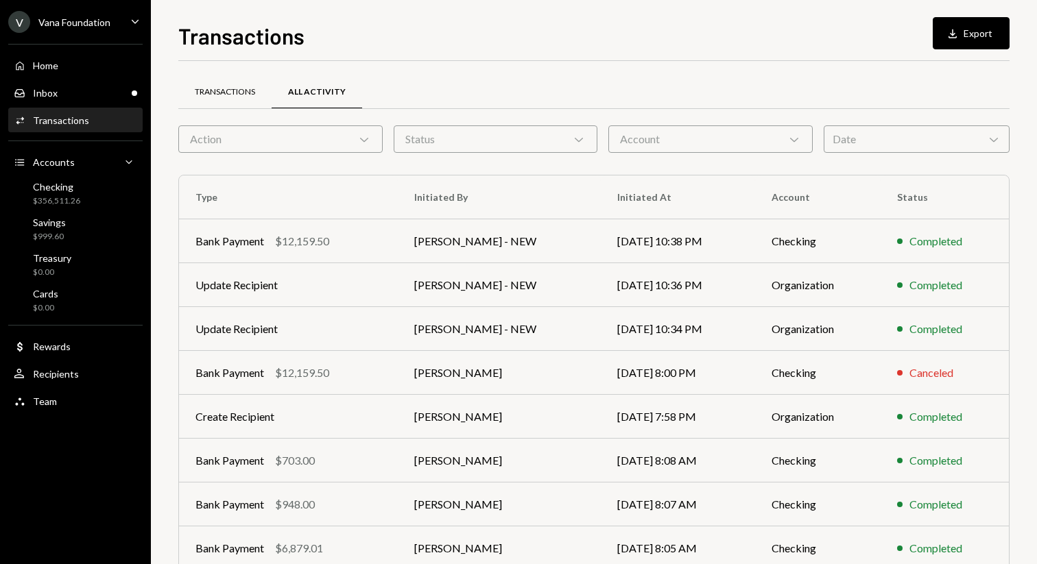
click at [222, 90] on div "Transactions" at bounding box center [225, 92] width 60 height 12
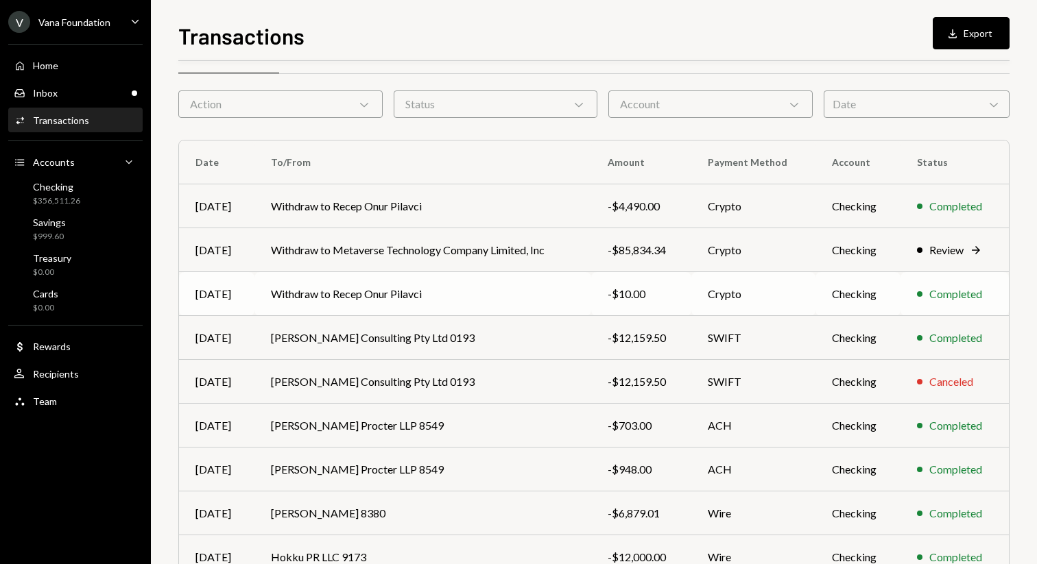
scroll to position [17, 0]
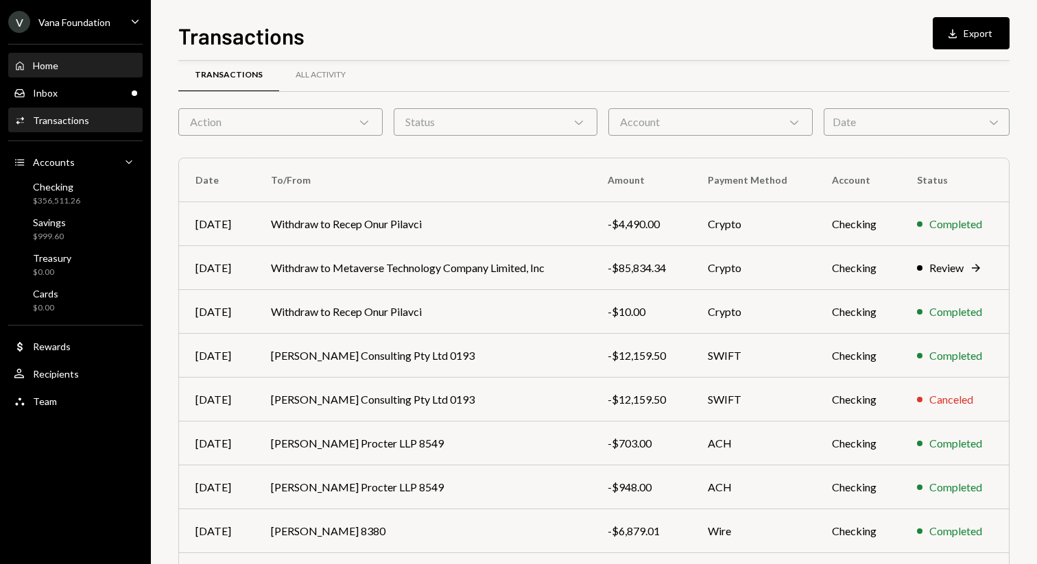
click at [67, 66] on div "Home Home" at bounding box center [75, 66] width 123 height 12
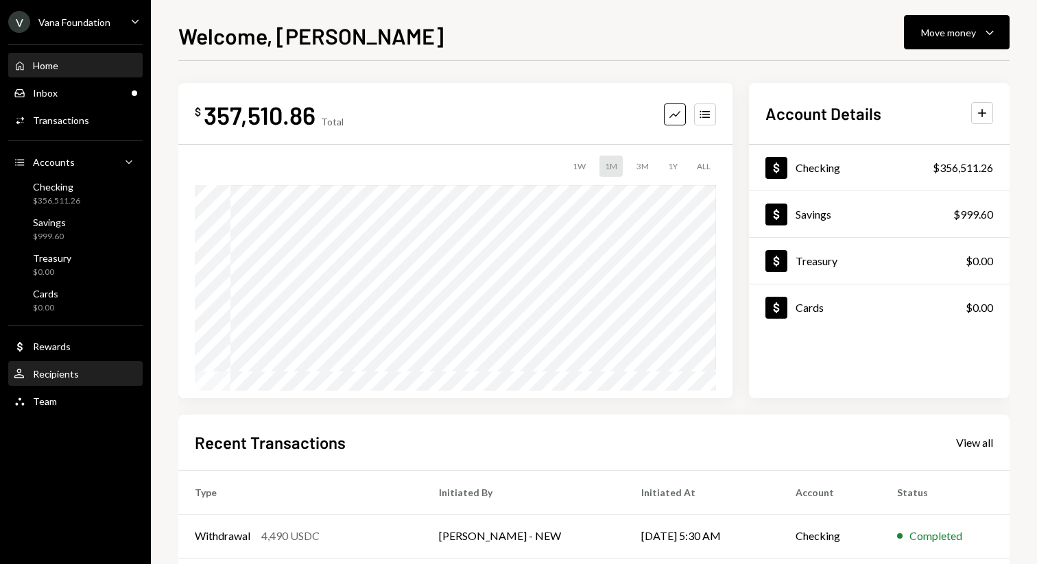
click at [76, 365] on div "User Recipients" at bounding box center [75, 374] width 123 height 23
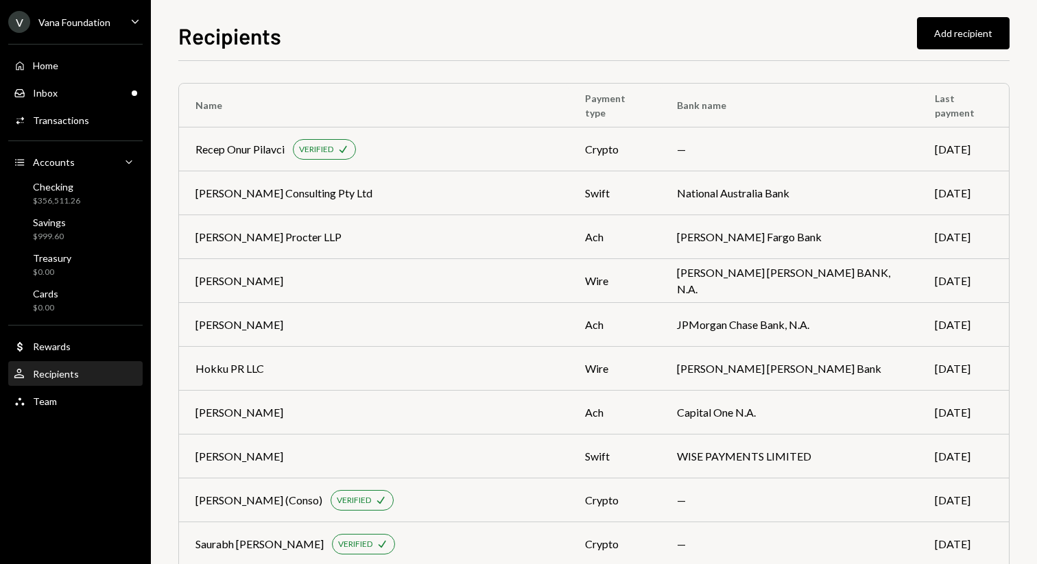
scroll to position [3672, 0]
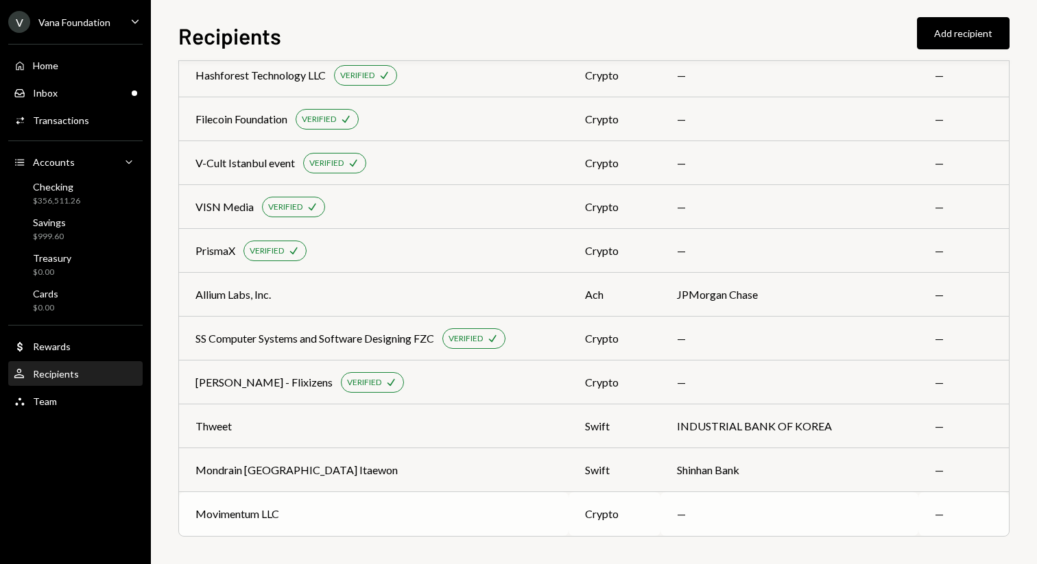
click at [290, 517] on div "Movimentum LLC" at bounding box center [373, 514] width 356 height 16
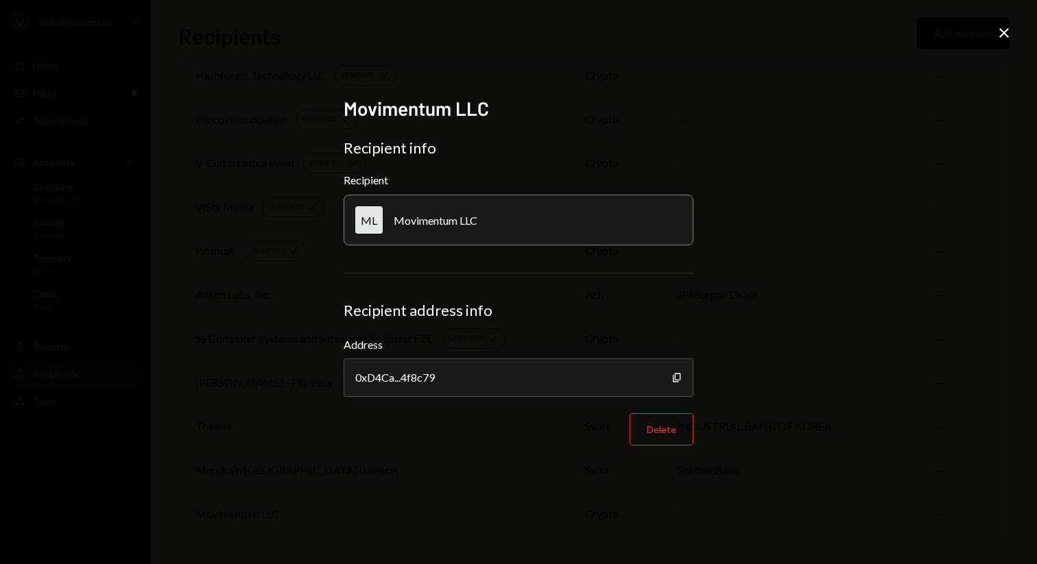
click at [1004, 36] on icon "Close" at bounding box center [1003, 33] width 16 height 16
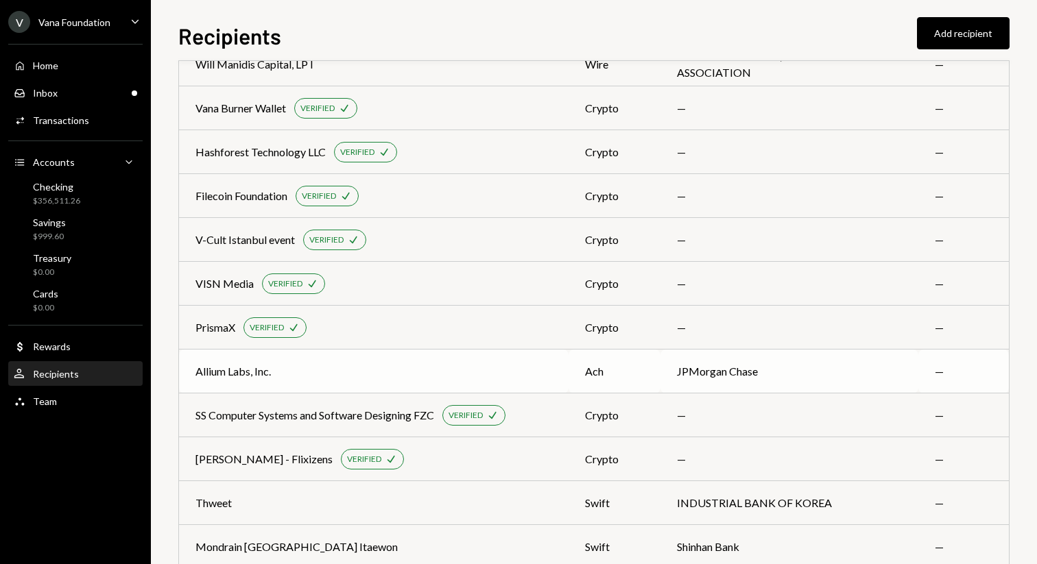
scroll to position [3580, 0]
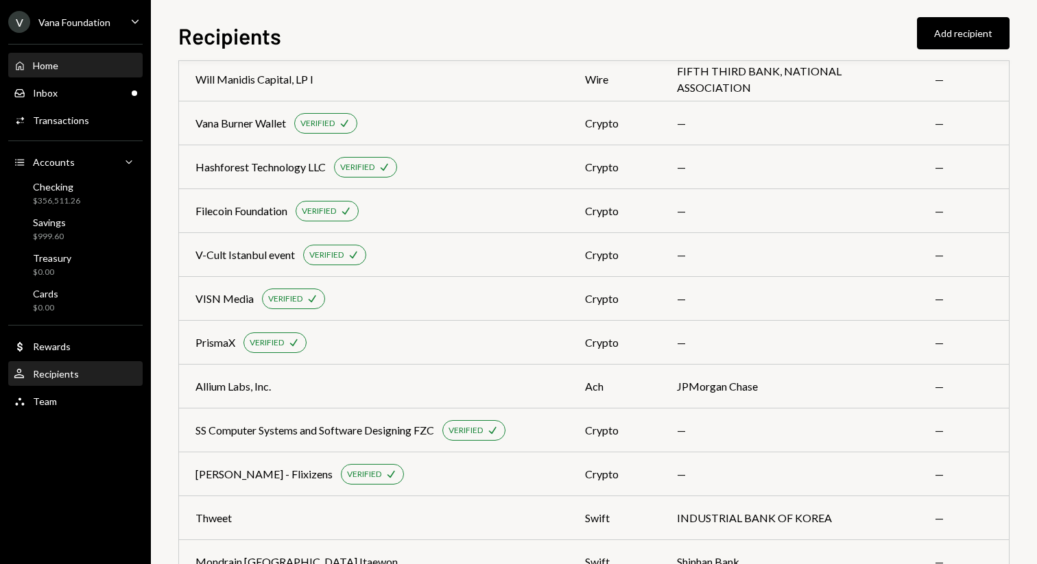
click at [73, 60] on div "Home Home" at bounding box center [75, 66] width 123 height 12
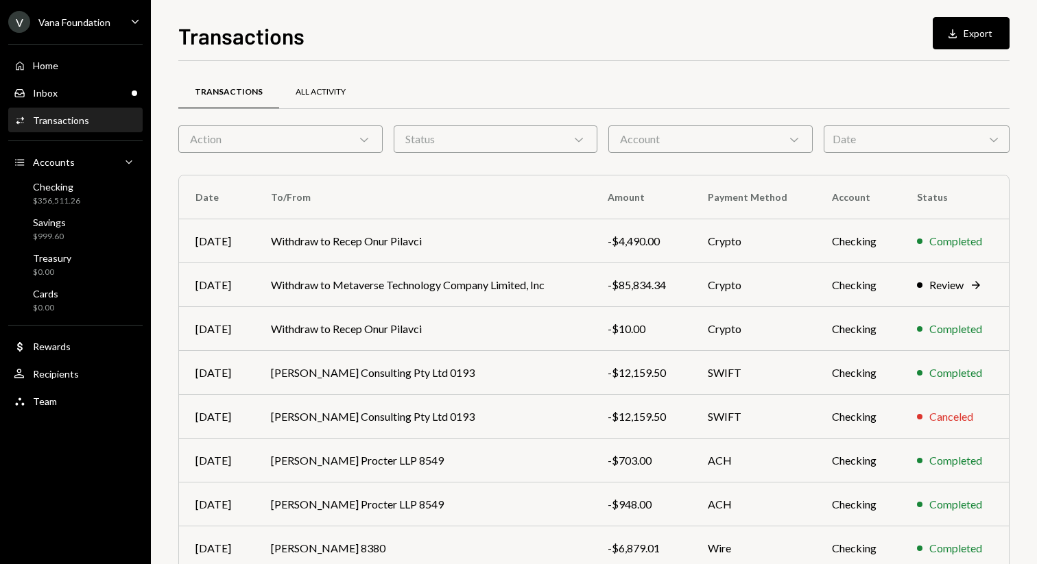
click at [311, 82] on div "All Activity" at bounding box center [320, 92] width 83 height 33
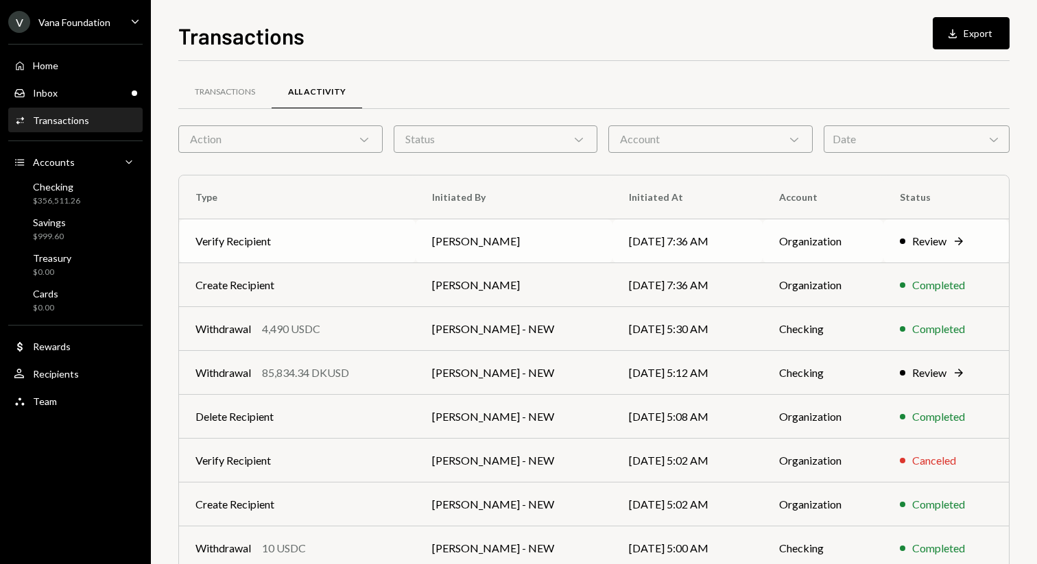
click at [461, 228] on td "Mattana Kusolsittat" at bounding box center [513, 241] width 197 height 44
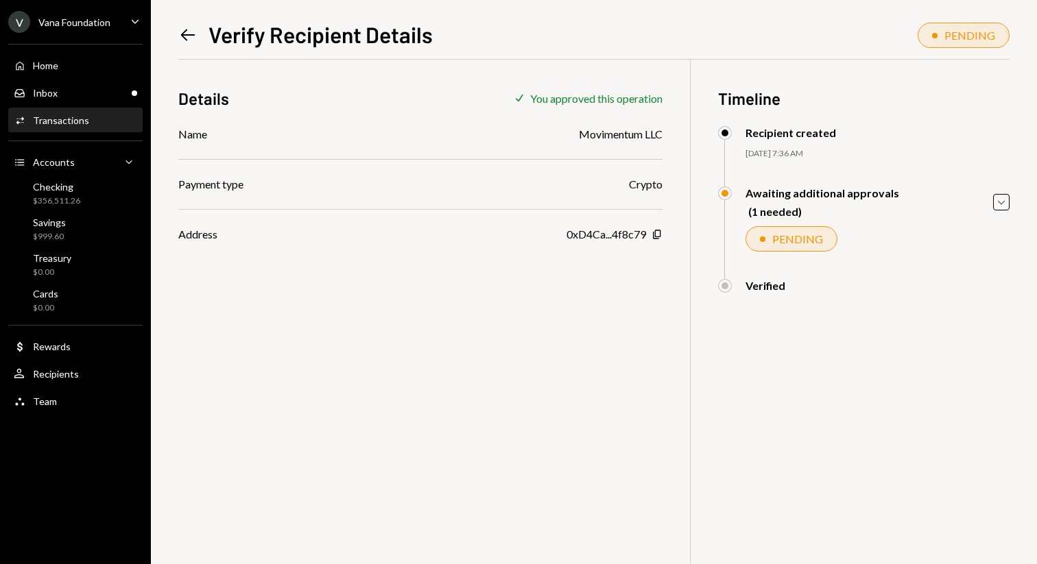
click at [186, 36] on icon "Left Arrow" at bounding box center [187, 34] width 19 height 19
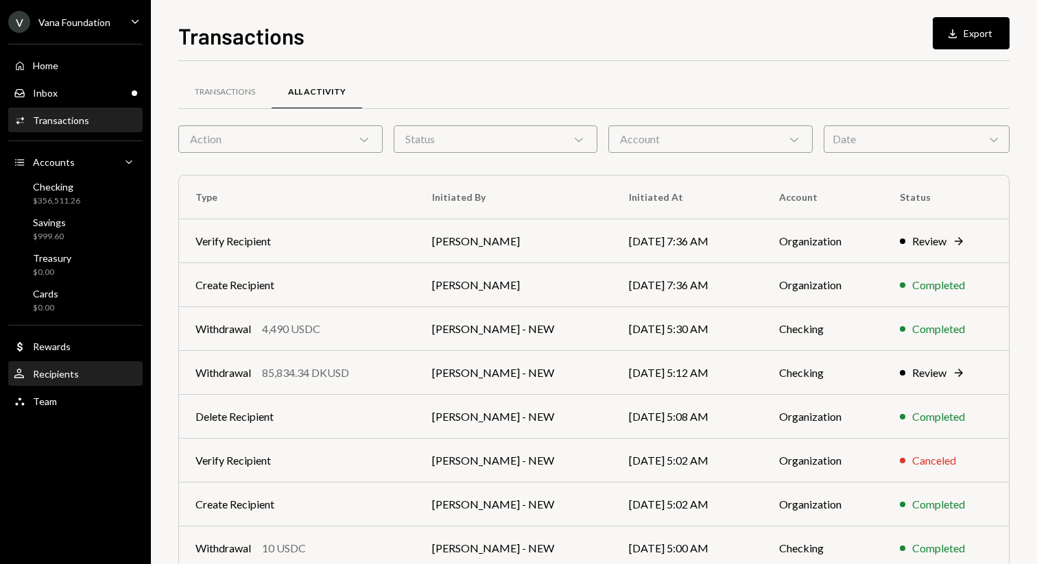
click at [69, 372] on div "Recipients" at bounding box center [56, 374] width 46 height 12
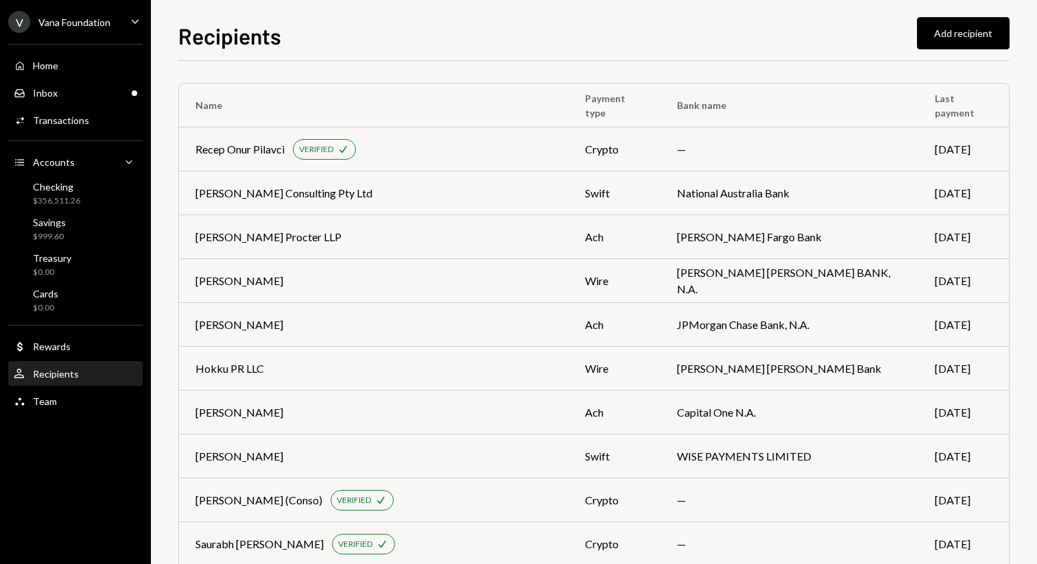
scroll to position [3672, 0]
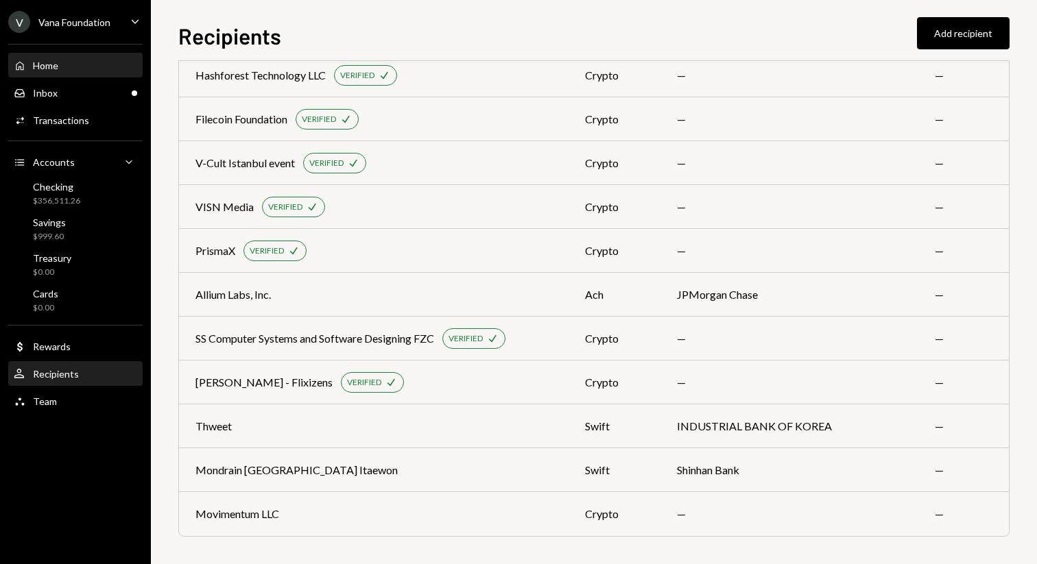
click at [66, 60] on div "Home Home" at bounding box center [75, 66] width 123 height 12
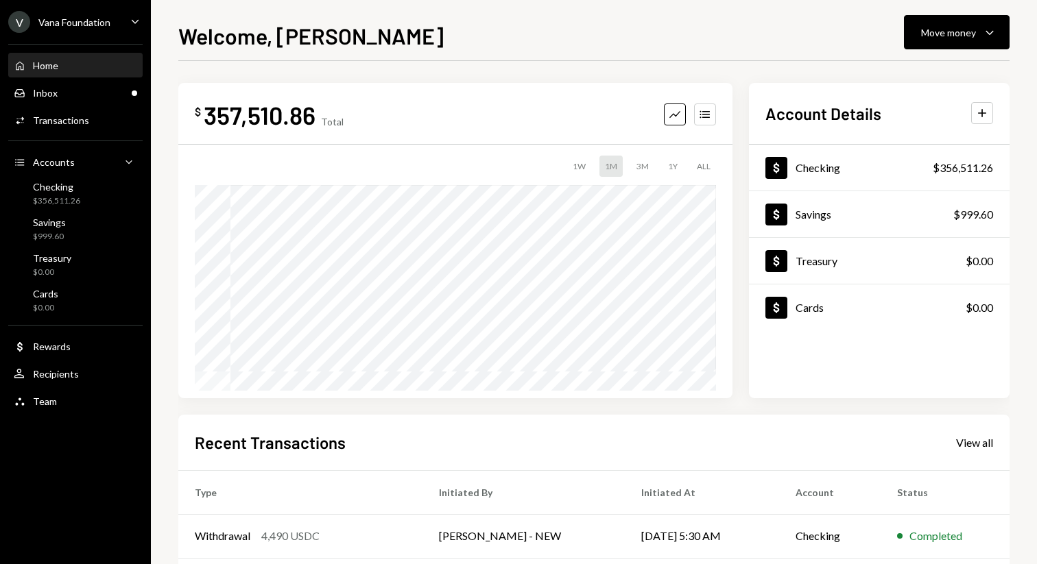
scroll to position [197, 0]
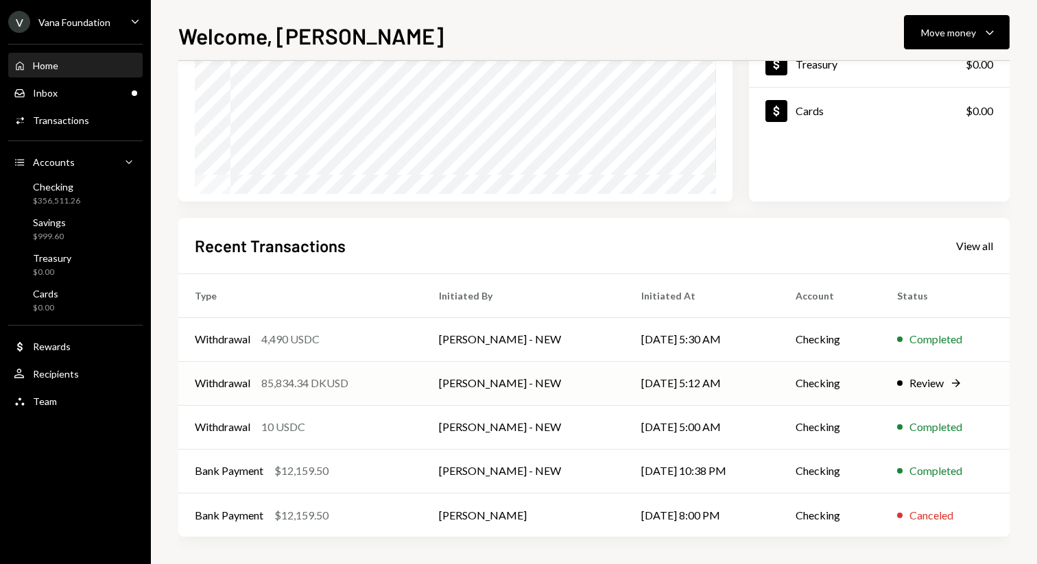
click at [931, 374] on td "Review Right Arrow" at bounding box center [944, 383] width 129 height 44
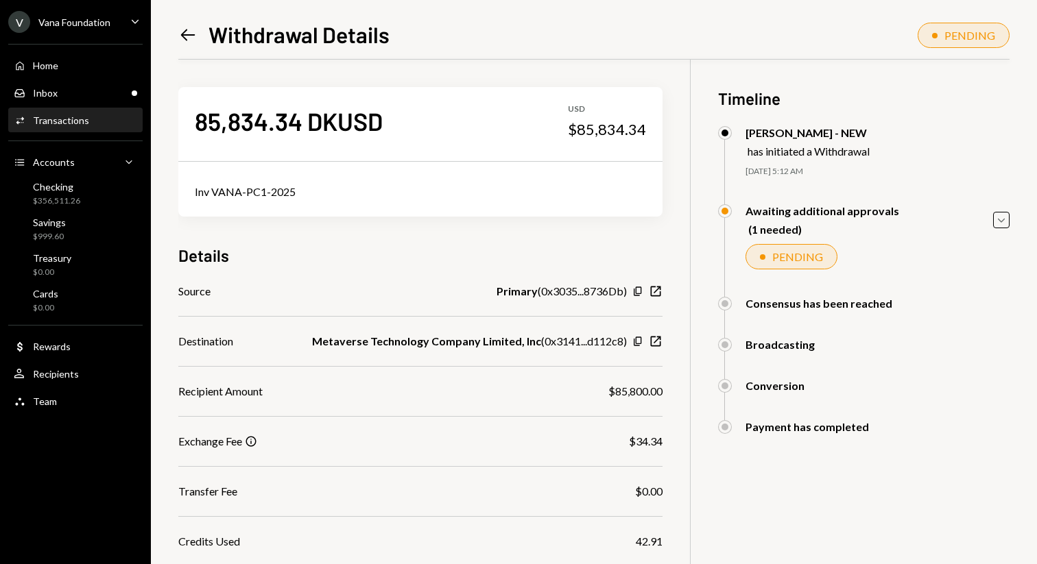
scroll to position [156, 0]
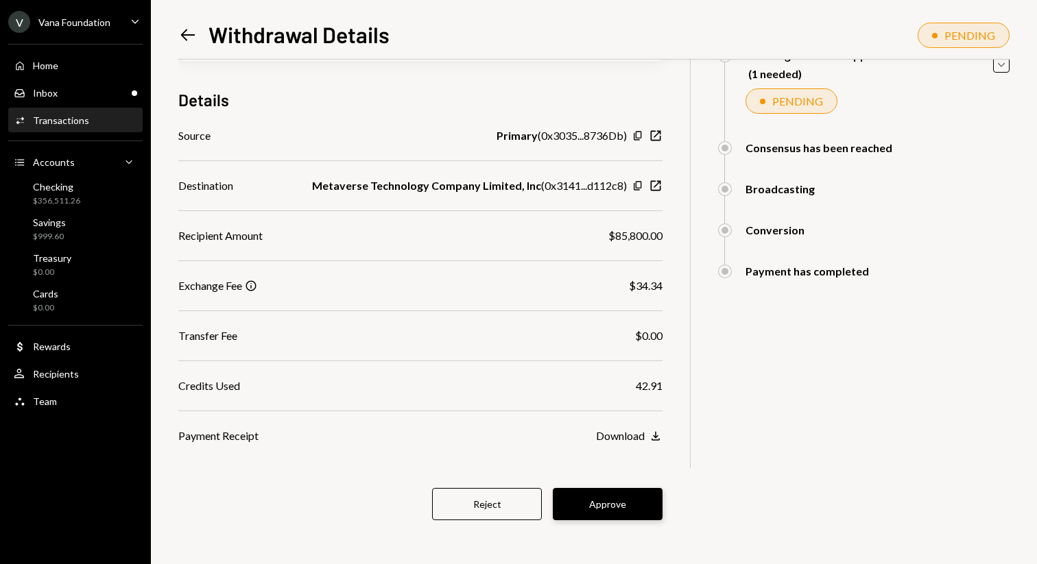
click at [622, 508] on button "Approve" at bounding box center [608, 504] width 110 height 32
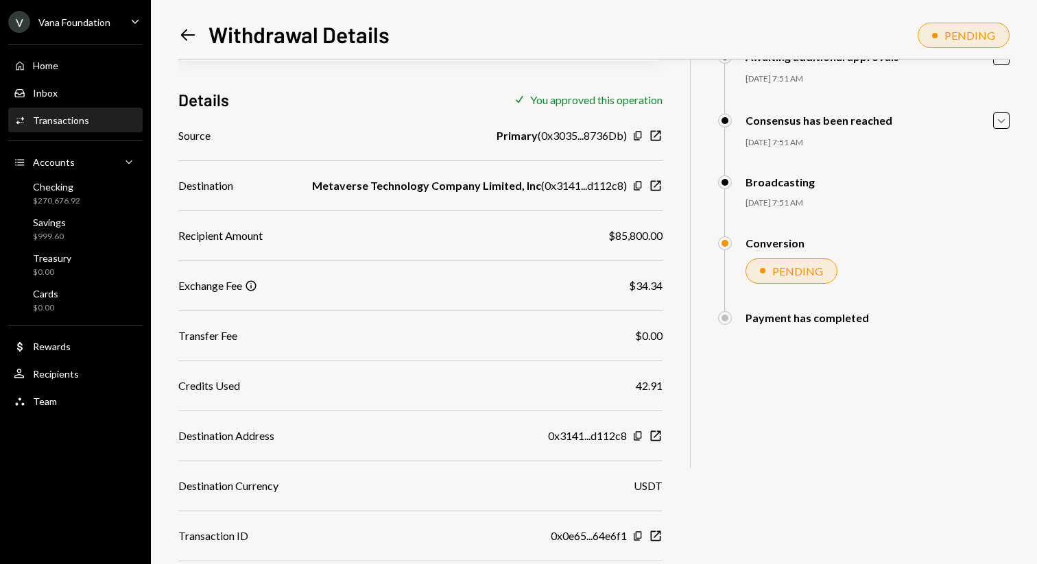
click at [187, 38] on icon "Left Arrow" at bounding box center [187, 34] width 19 height 19
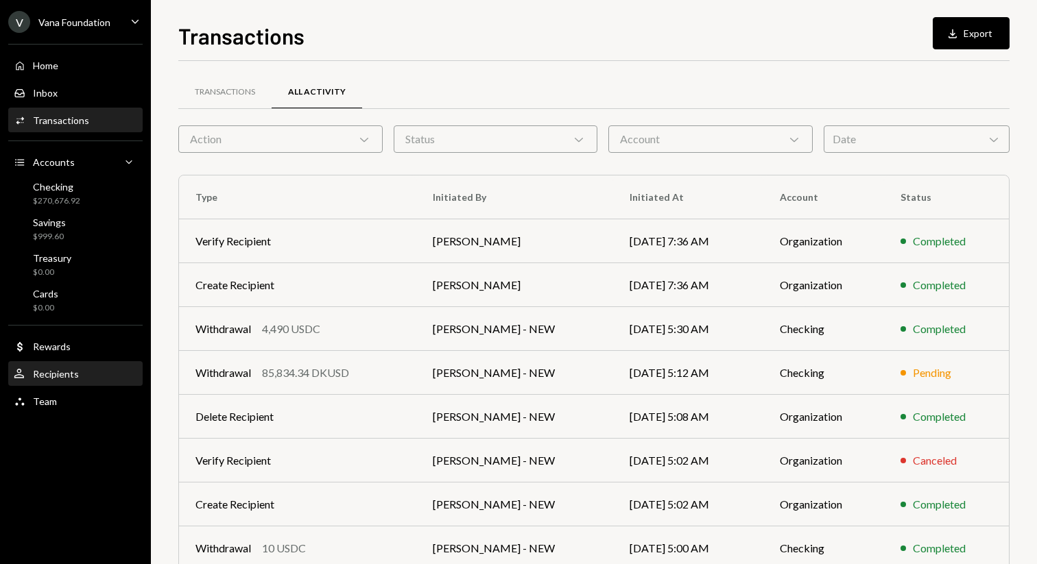
click at [82, 377] on div "User Recipients" at bounding box center [75, 374] width 123 height 12
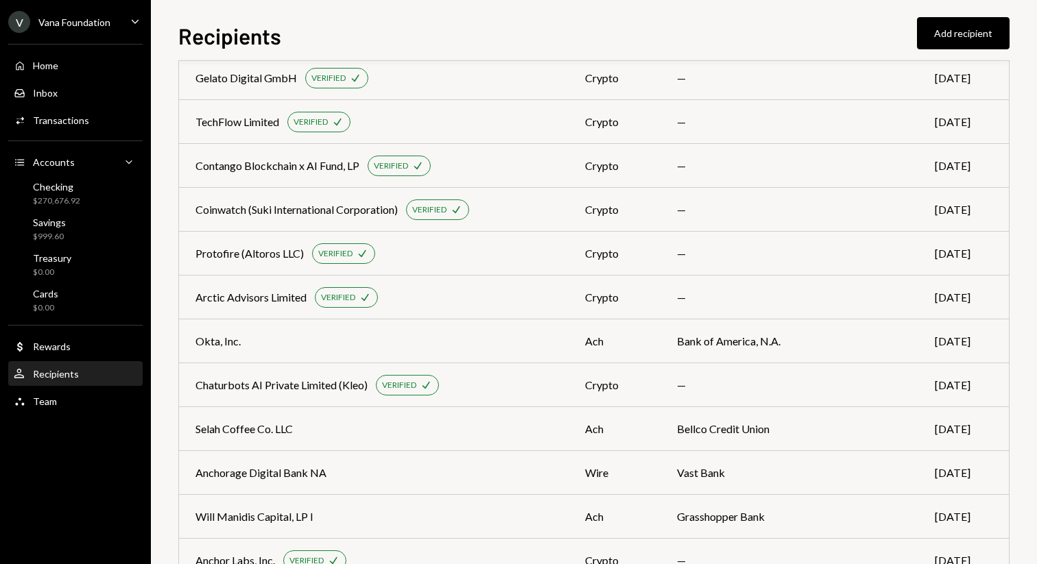
scroll to position [2912, 0]
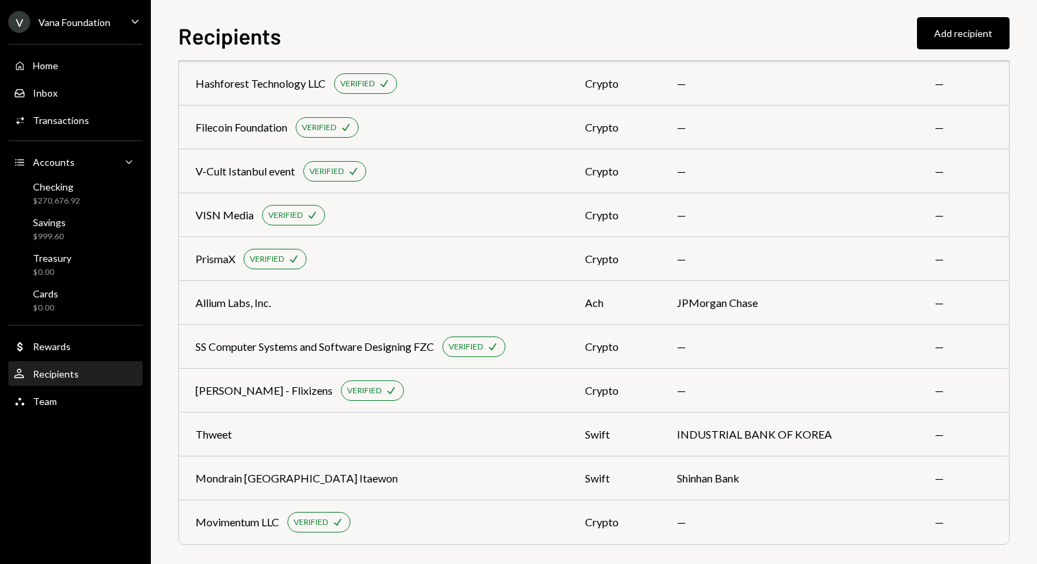
scroll to position [3672, 0]
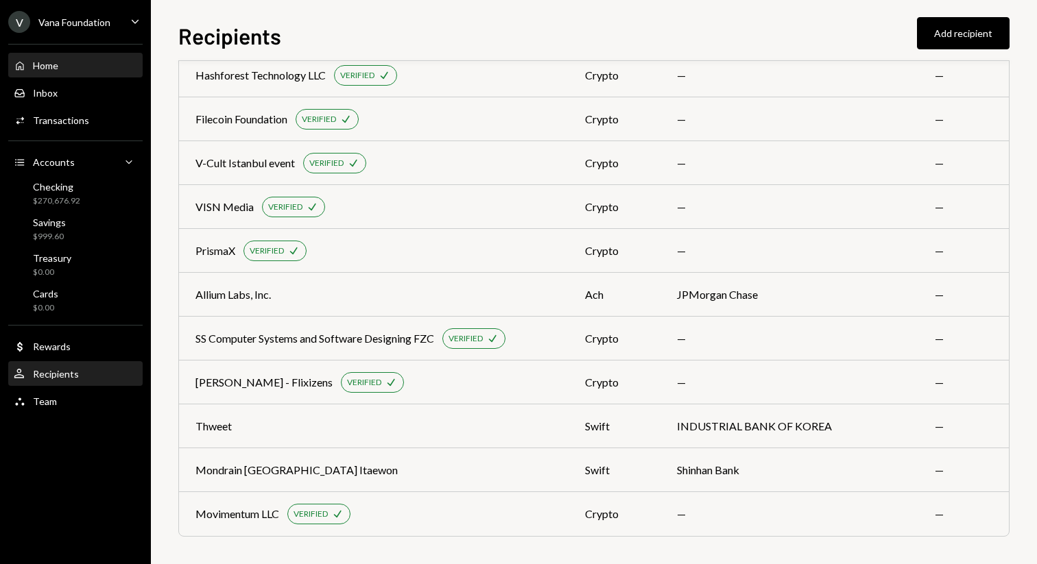
click at [35, 62] on div "Home" at bounding box center [45, 66] width 25 height 12
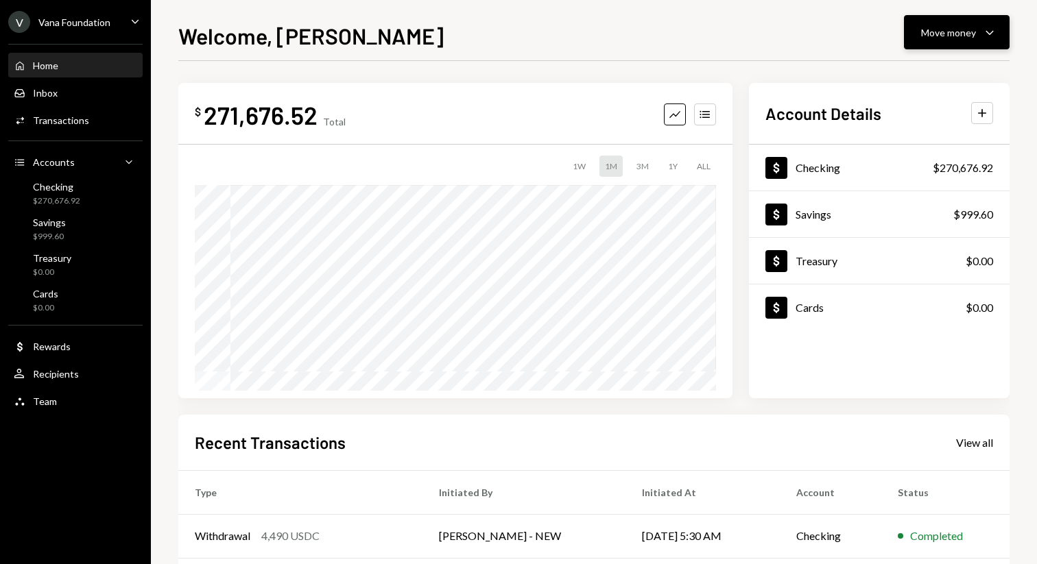
click at [952, 40] on div "Move money Caret Down" at bounding box center [956, 32] width 71 height 16
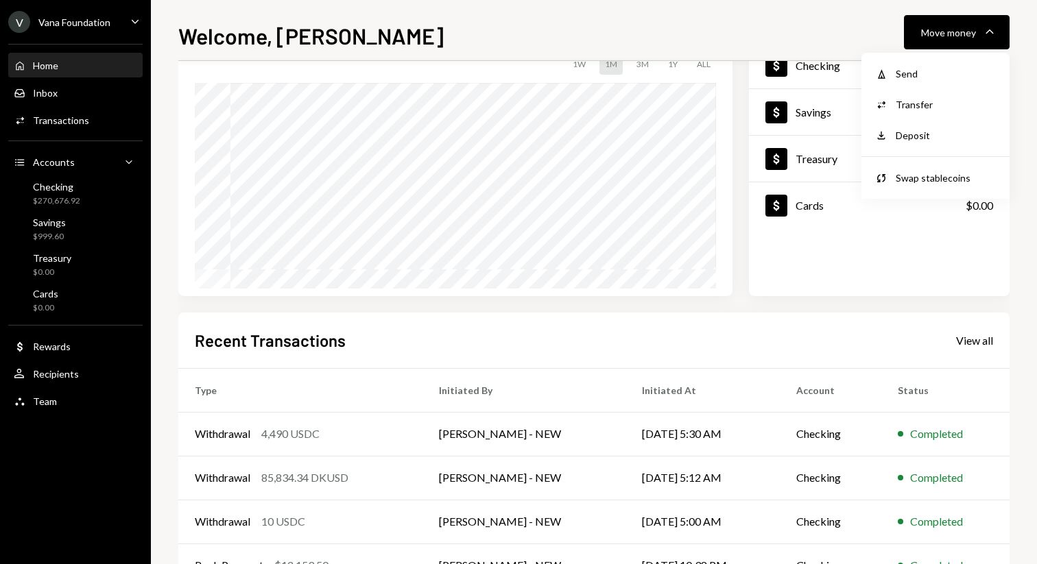
scroll to position [75, 0]
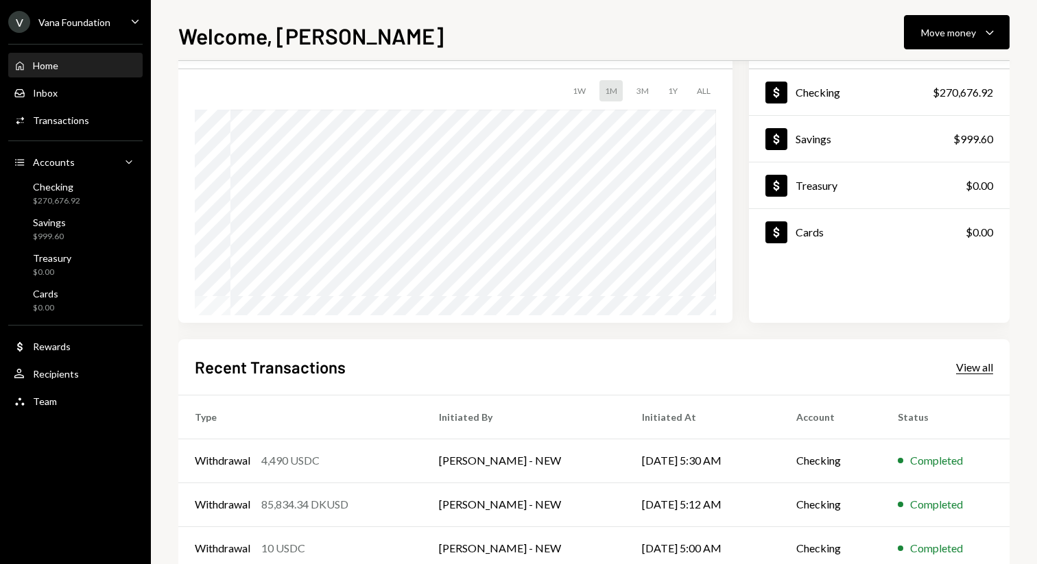
click at [974, 371] on div "View all" at bounding box center [974, 368] width 37 height 14
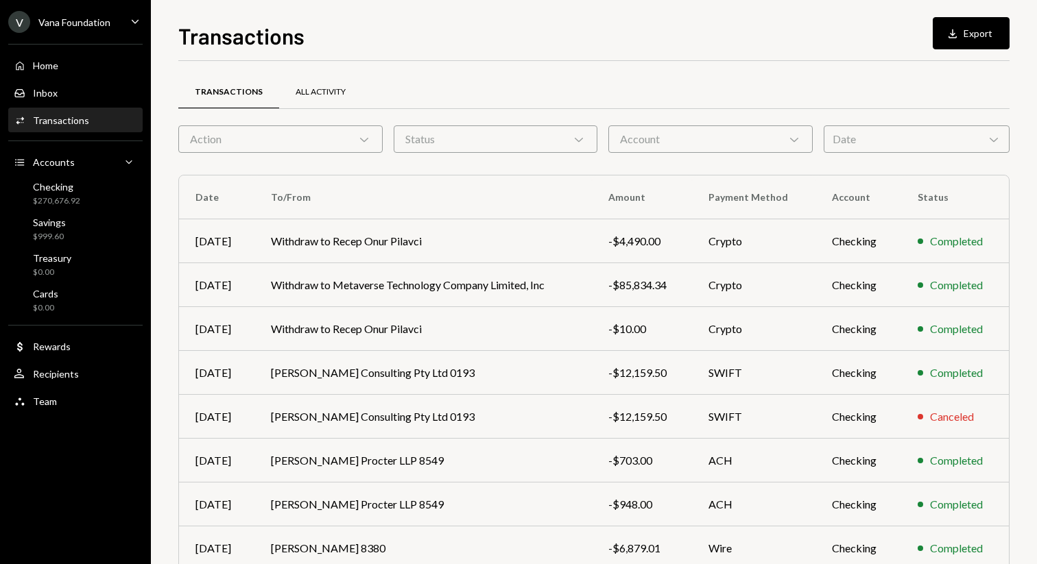
click at [326, 89] on div "All Activity" at bounding box center [320, 92] width 50 height 12
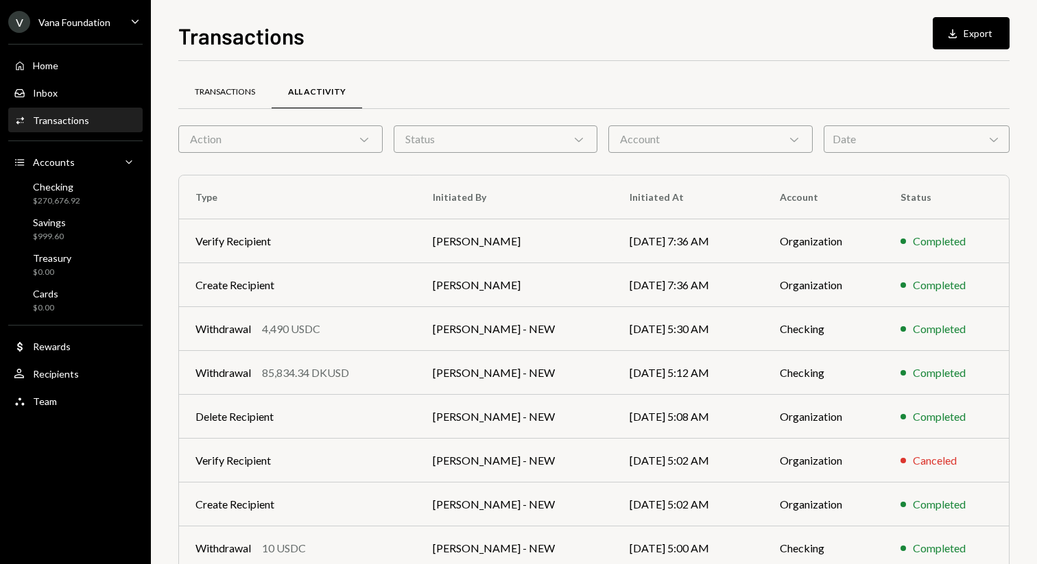
click at [223, 88] on div "Transactions" at bounding box center [225, 92] width 60 height 12
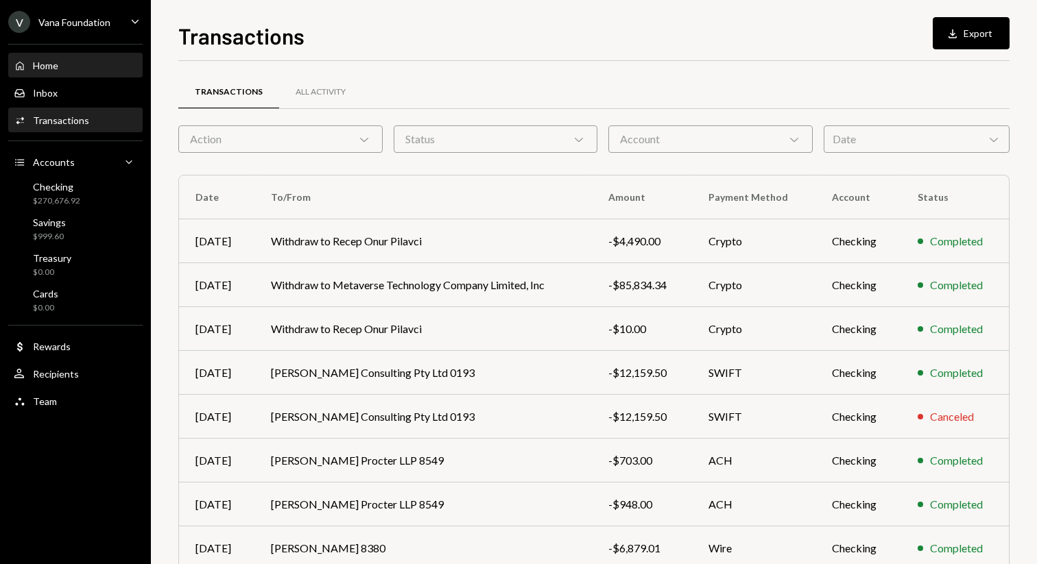
click at [98, 58] on div "Home Home" at bounding box center [75, 65] width 123 height 23
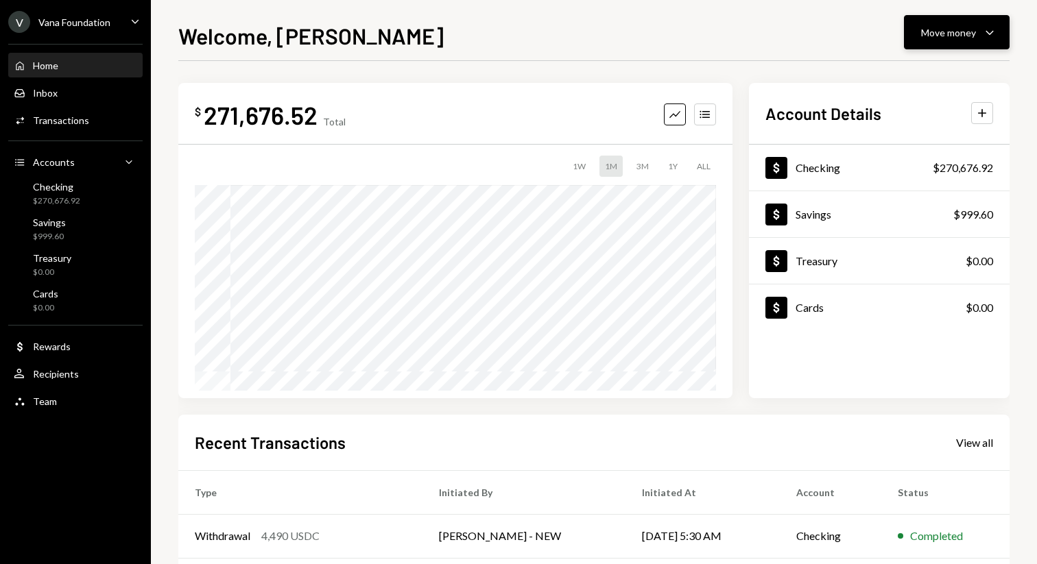
click at [954, 36] on div "Move money" at bounding box center [948, 32] width 55 height 14
click at [933, 74] on div "Send" at bounding box center [945, 73] width 100 height 14
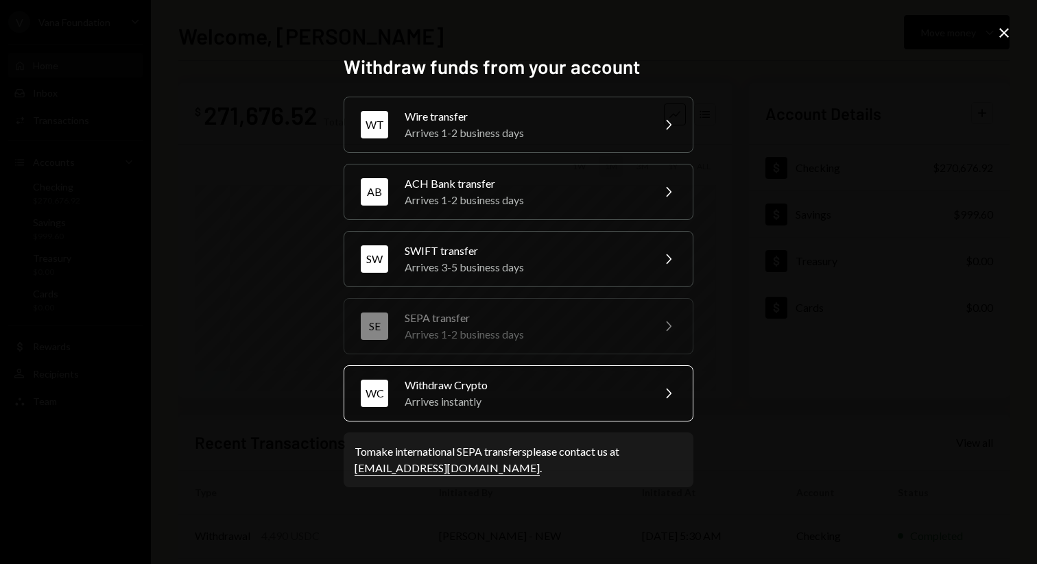
click at [564, 381] on div "Withdraw Crypto" at bounding box center [523, 385] width 239 height 16
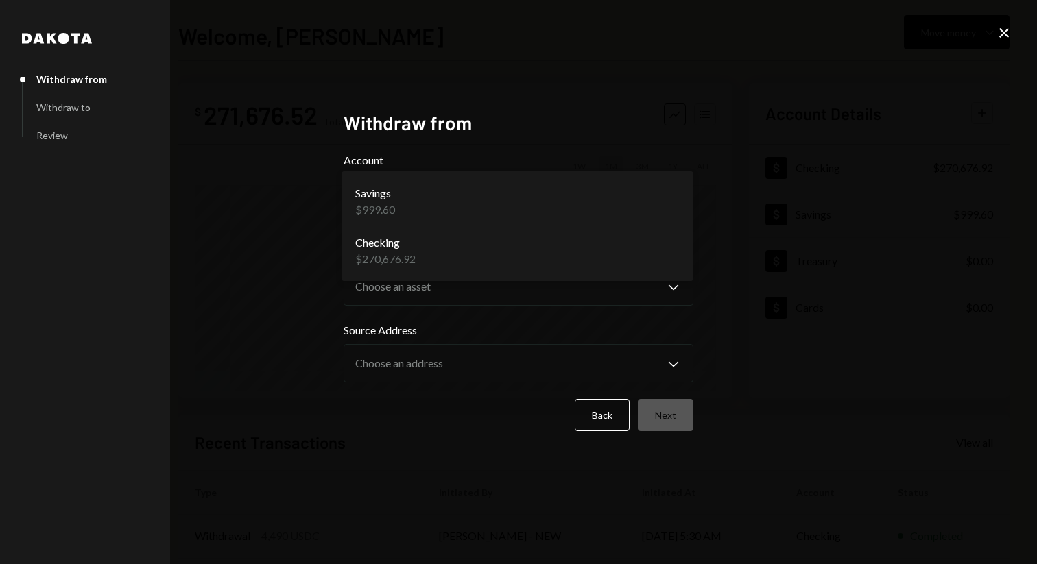
click at [679, 186] on body "**********" at bounding box center [518, 282] width 1037 height 564
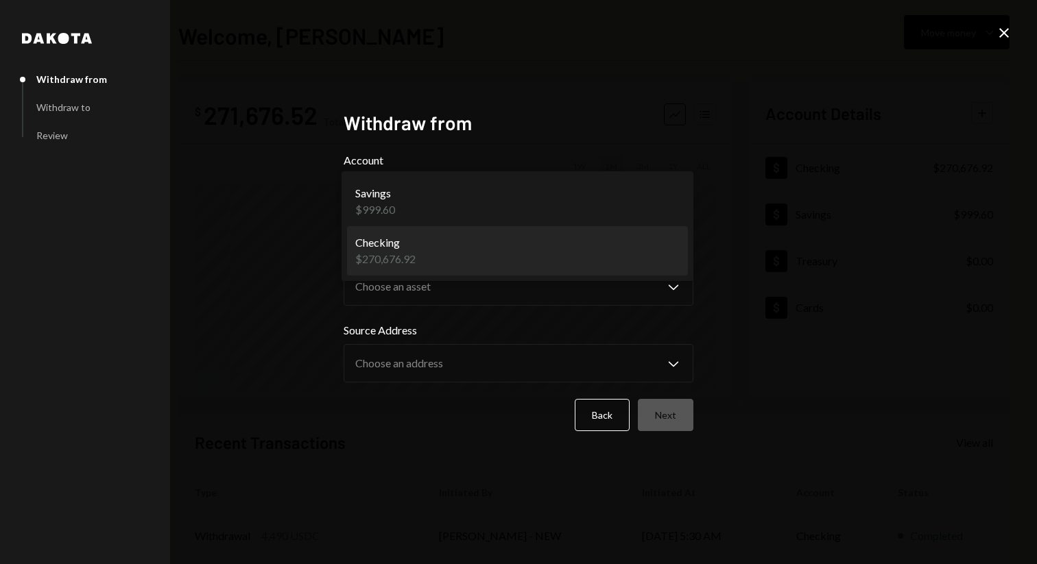
select select "**********"
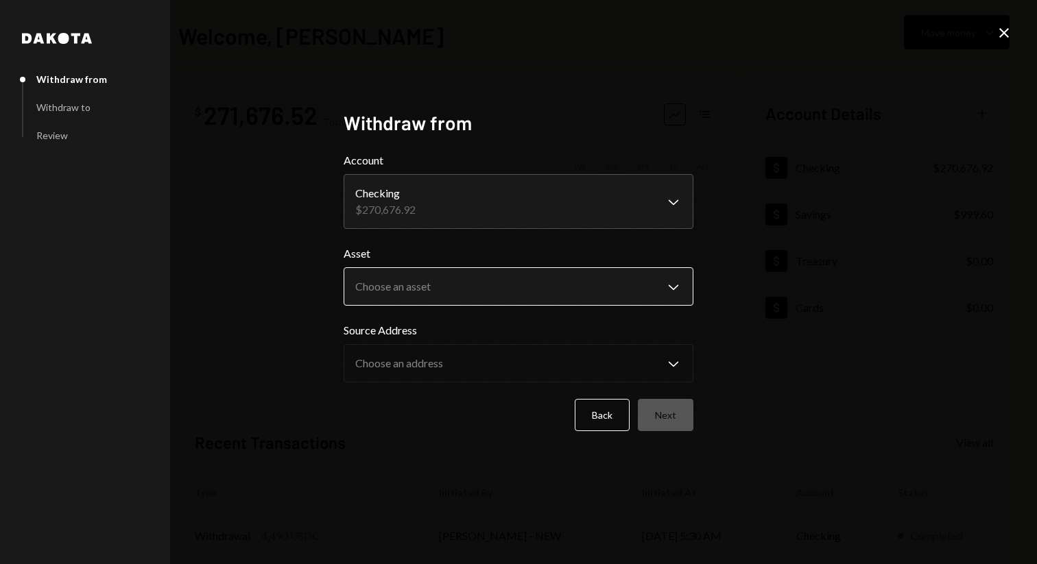
click at [653, 294] on body "**********" at bounding box center [518, 282] width 1037 height 564
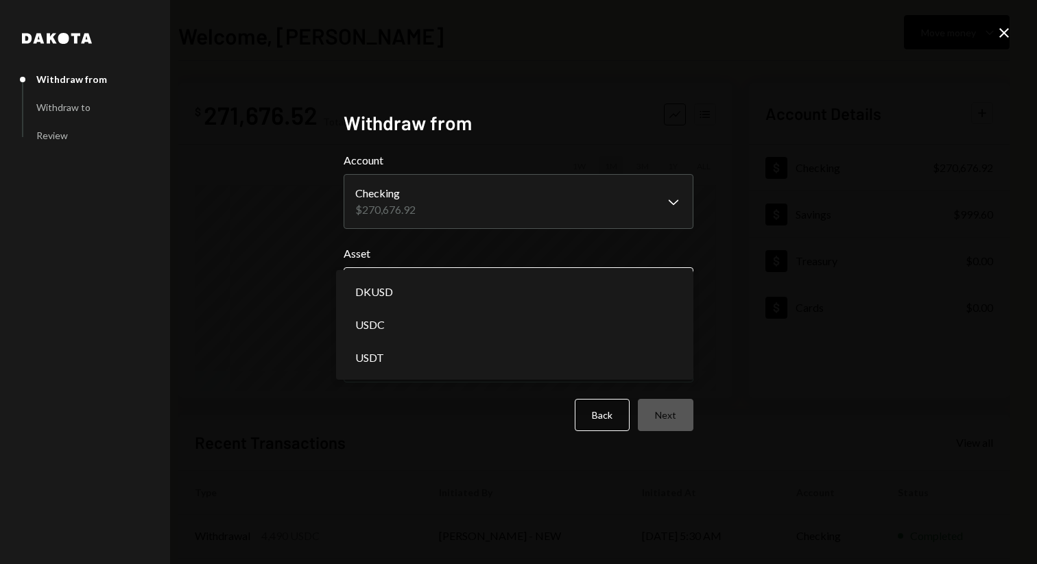
select select "*****"
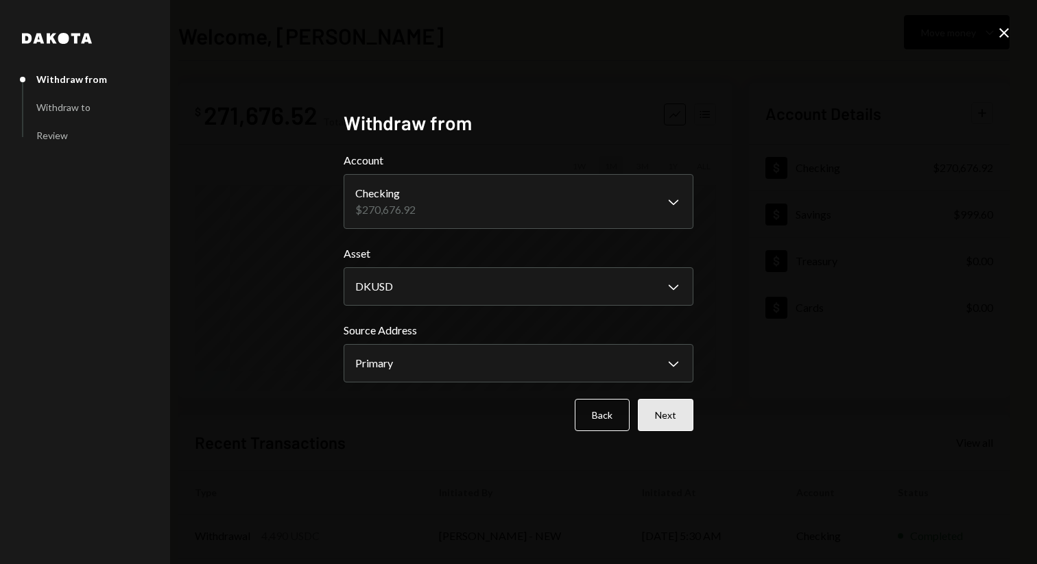
click at [678, 419] on button "Next" at bounding box center [666, 415] width 56 height 32
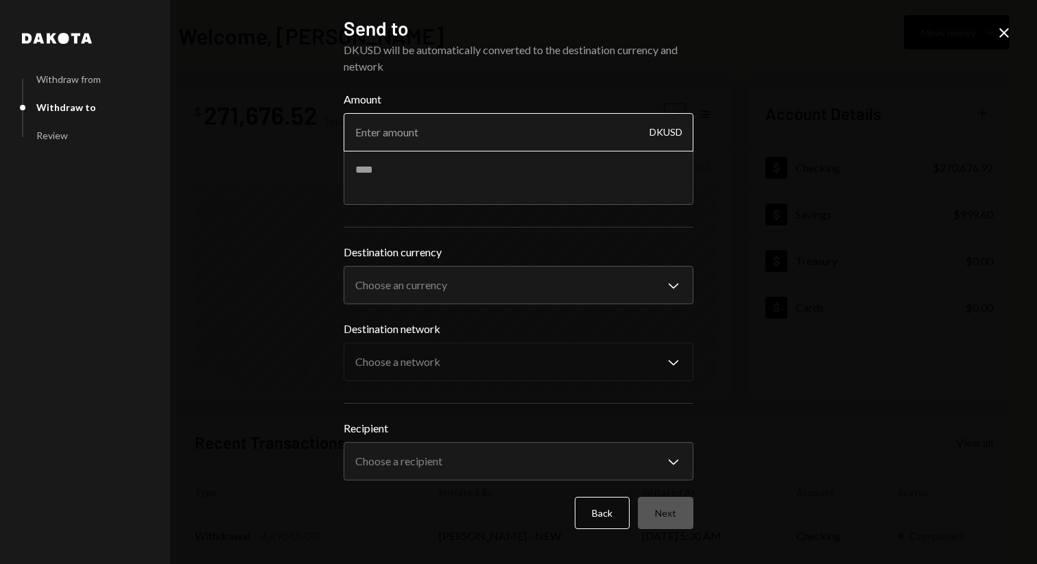
click at [547, 147] on input "Amount" at bounding box center [518, 132] width 350 height 38
type input "20"
click at [559, 463] on body "V Vana Foundation Caret Down Home Home Inbox Inbox Activities Transactions Acco…" at bounding box center [518, 282] width 1037 height 564
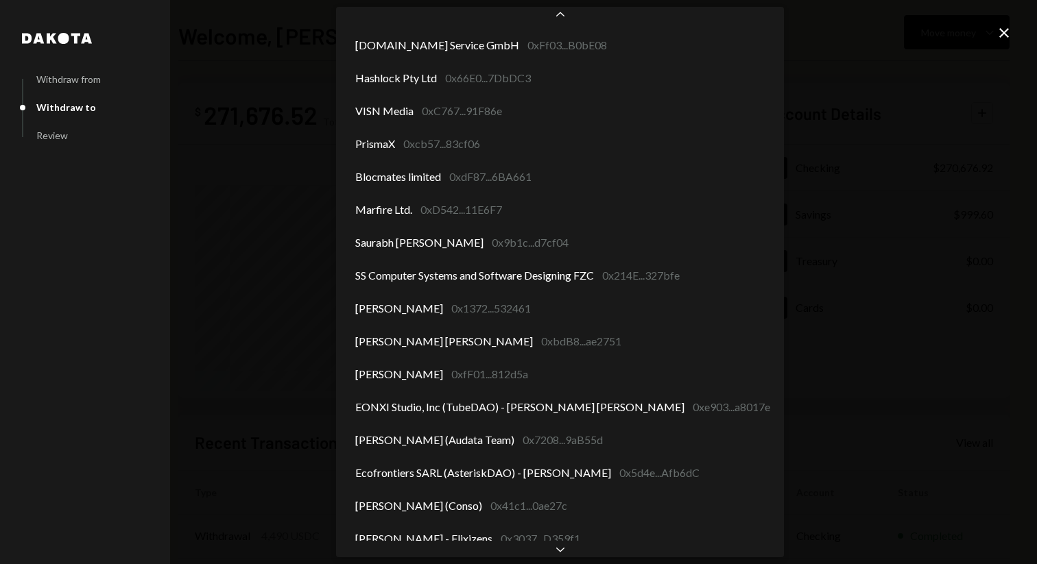
scroll to position [1320, 0]
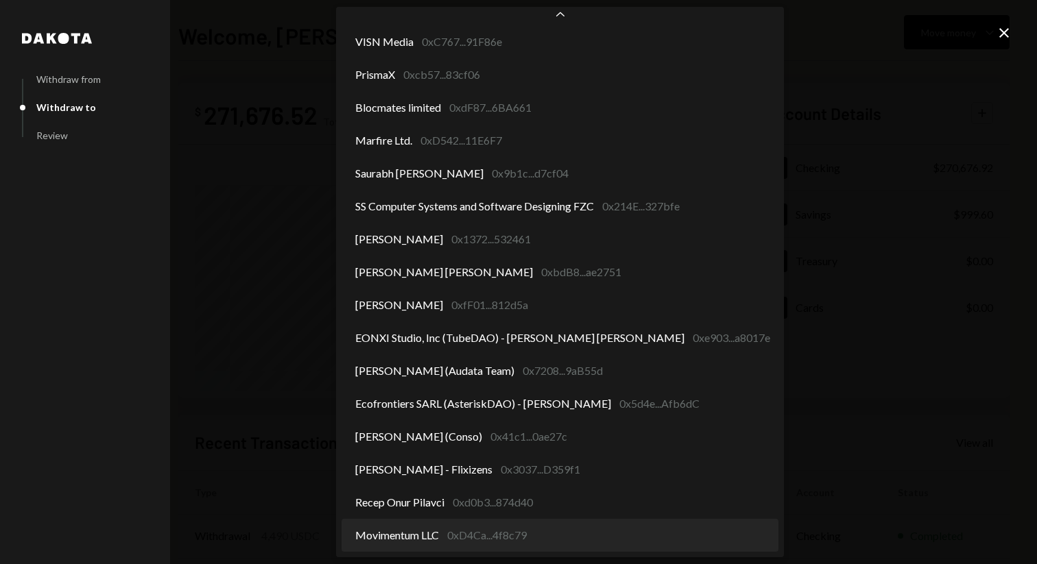
select select "**********"
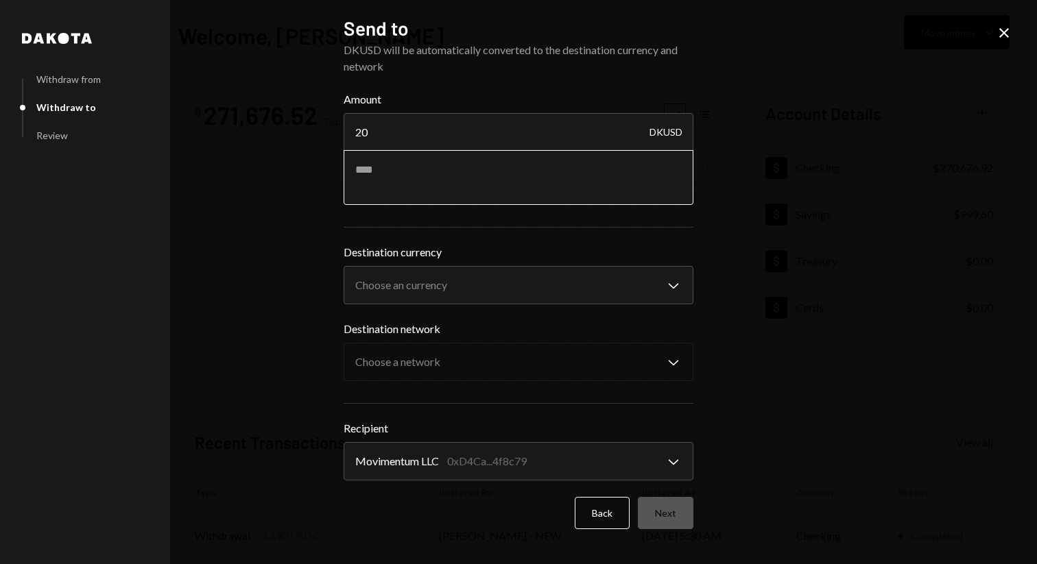
click at [569, 159] on textarea at bounding box center [518, 177] width 350 height 55
type textarea "**********"
click at [626, 280] on body "**********" at bounding box center [518, 282] width 1037 height 564
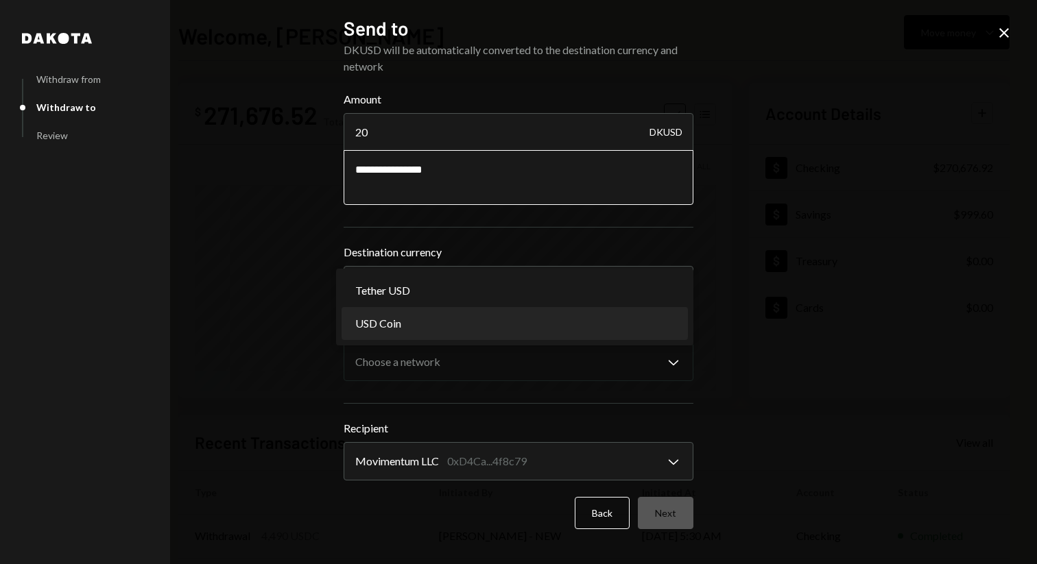
select select "****"
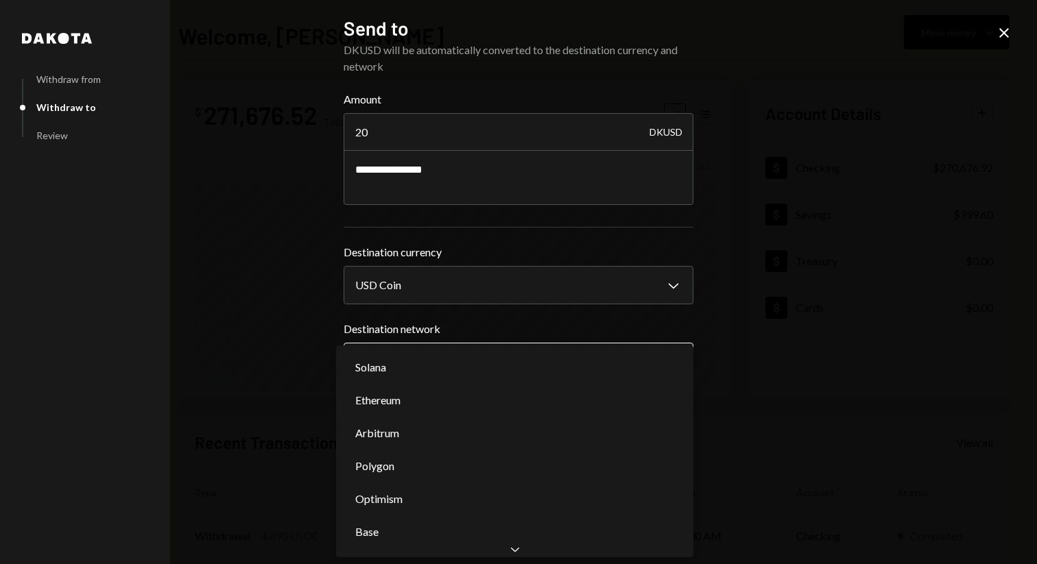
click at [644, 367] on body "**********" at bounding box center [518, 282] width 1037 height 564
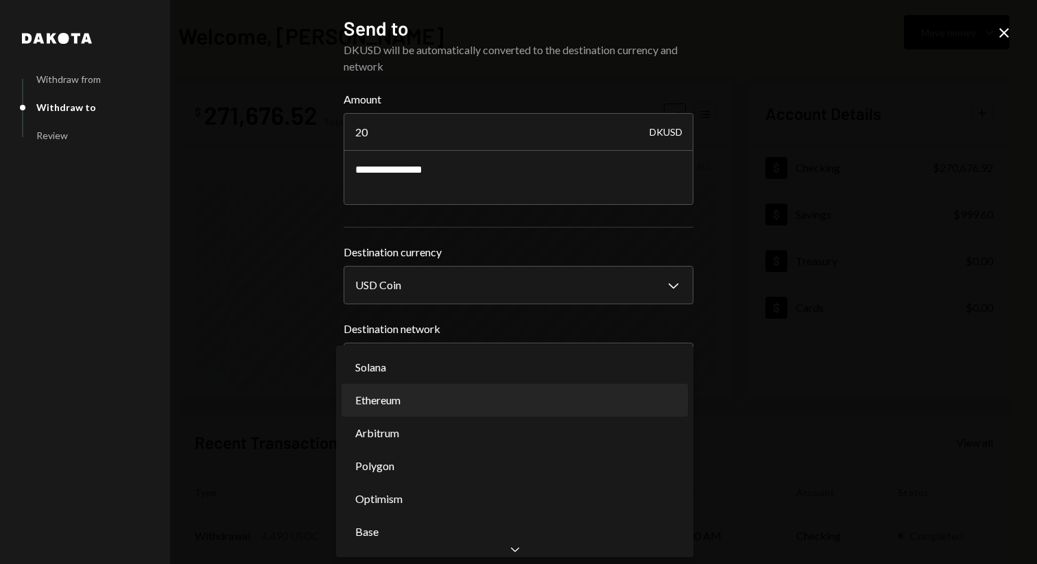
select select "**********"
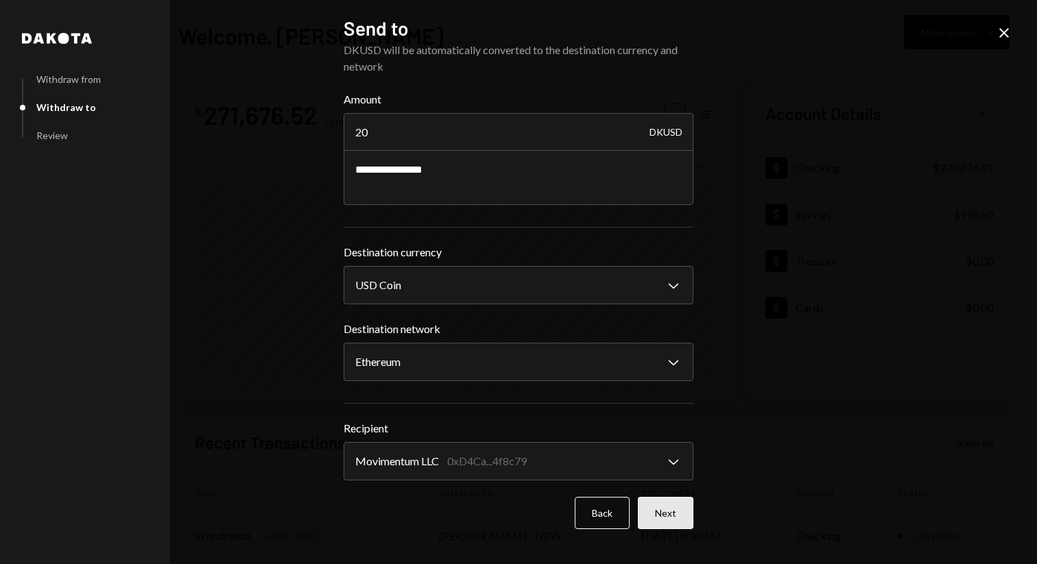
click at [677, 522] on button "Next" at bounding box center [666, 513] width 56 height 32
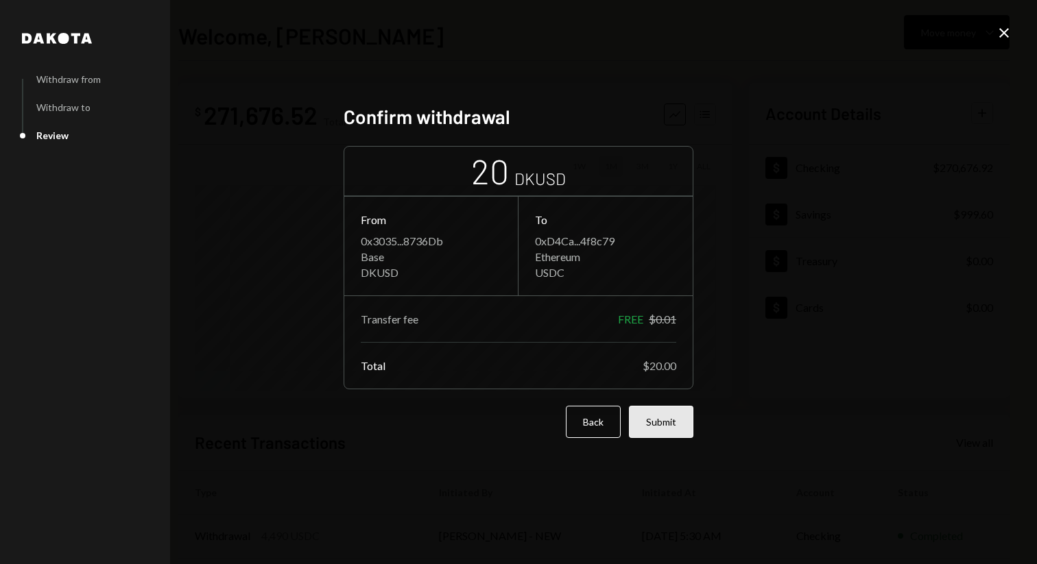
click at [670, 425] on button "Submit" at bounding box center [661, 422] width 64 height 32
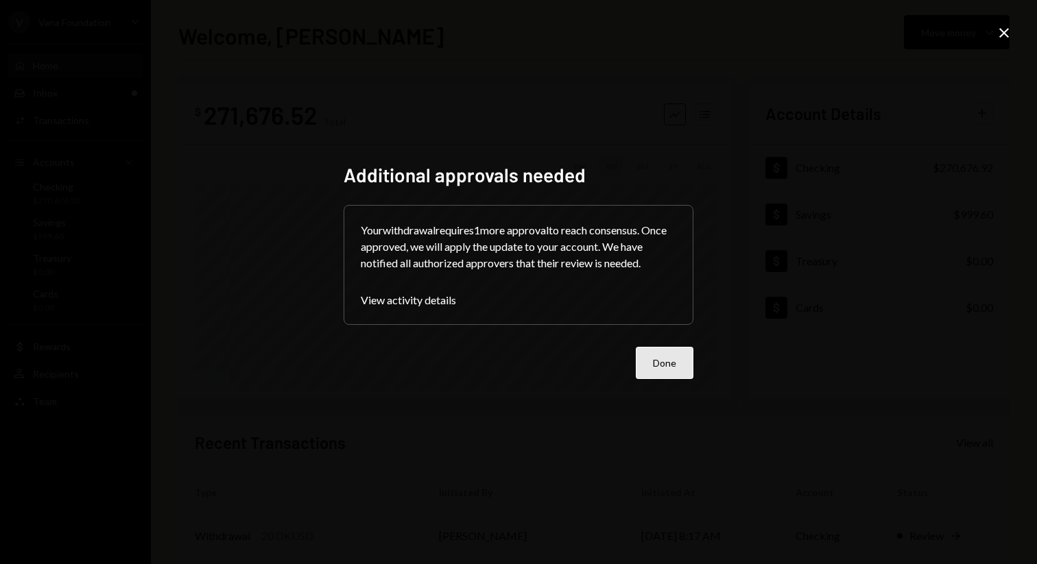
click at [673, 354] on button "Done" at bounding box center [665, 363] width 58 height 32
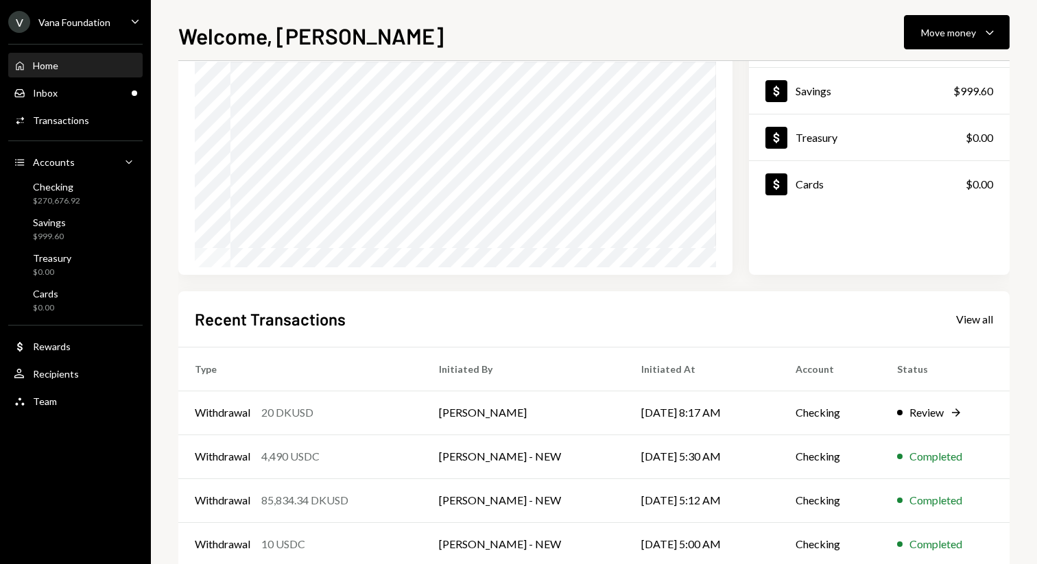
scroll to position [0, 0]
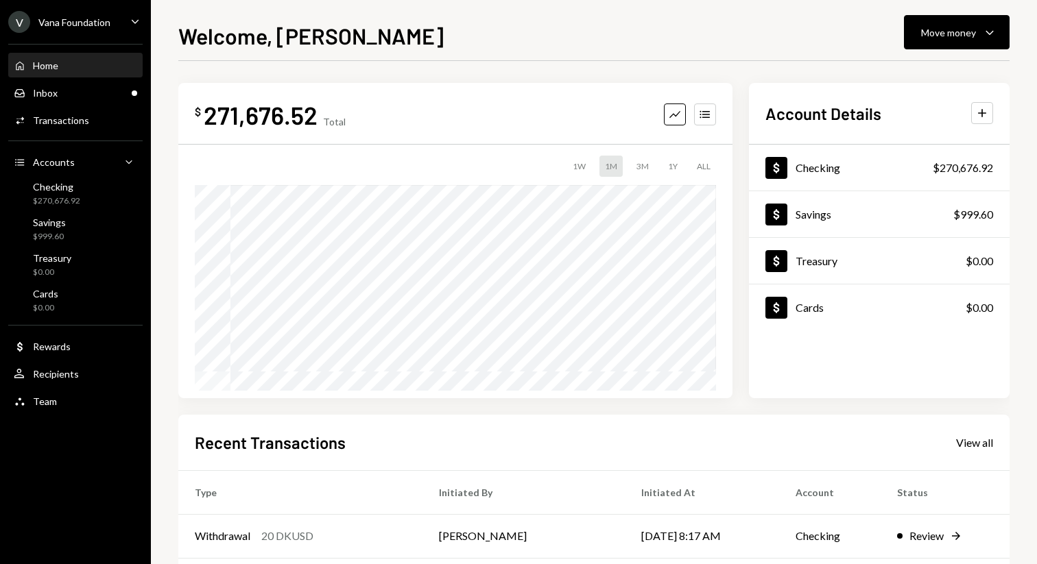
click at [650, 58] on div "Welcome, Mattana Move money Caret Down $ 271,676.52 Total Graph Accounts 1W 1M …" at bounding box center [593, 291] width 831 height 545
